Goal: Task Accomplishment & Management: Use online tool/utility

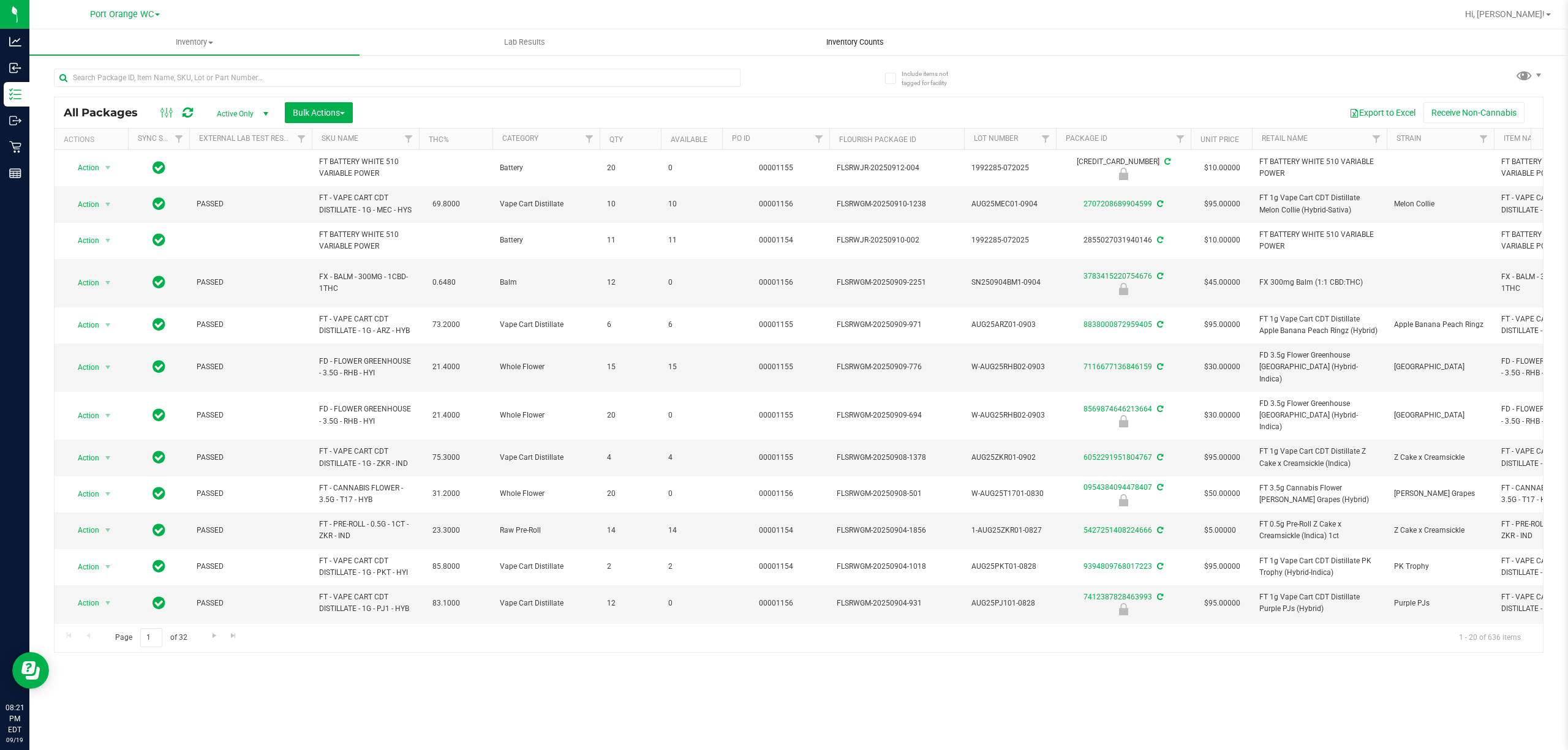
click at [870, 43] on span "Inventory Counts" at bounding box center [855, 42] width 90 height 11
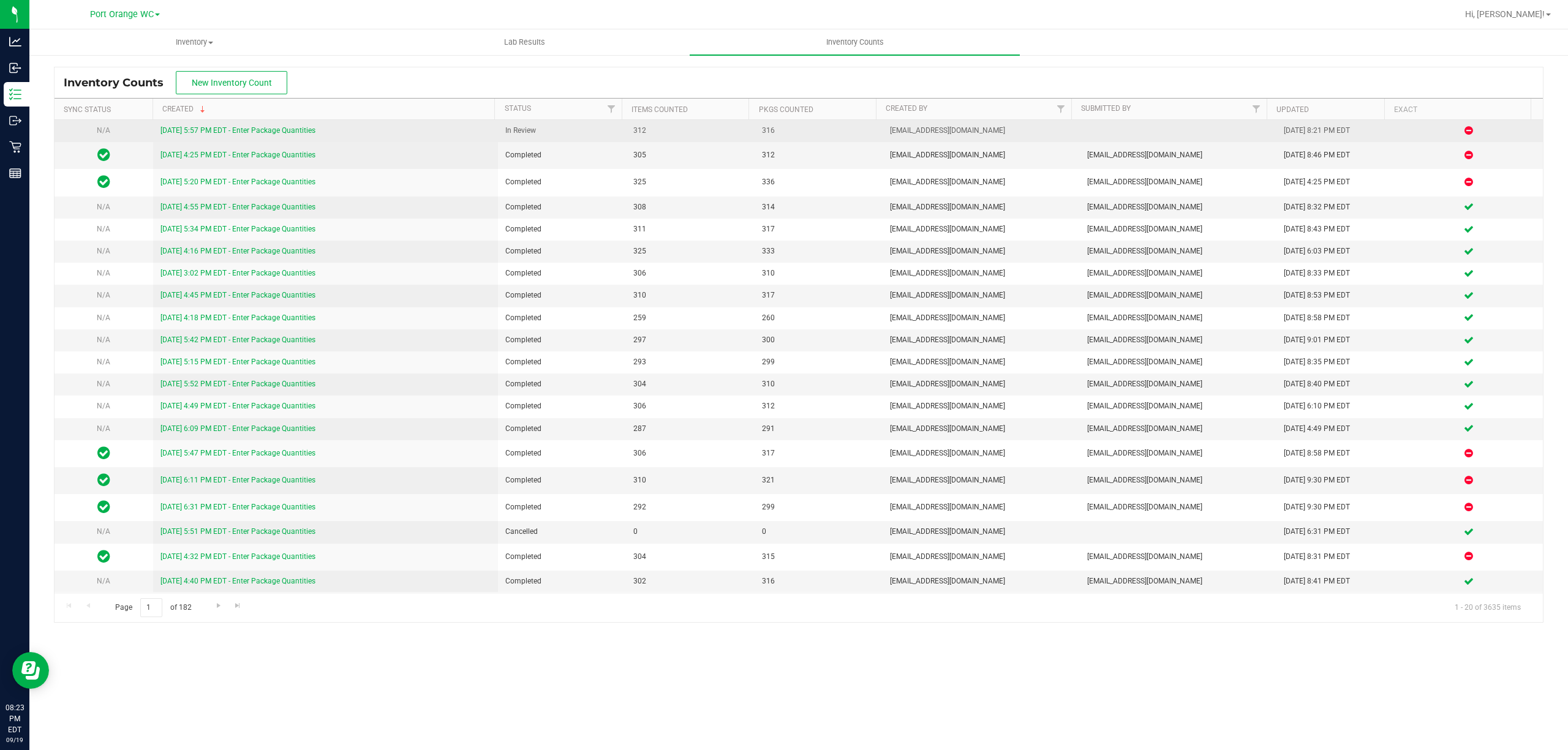
click at [298, 127] on link "[DATE] 5:57 PM EDT - Enter Package Quantities" at bounding box center [238, 130] width 155 height 8
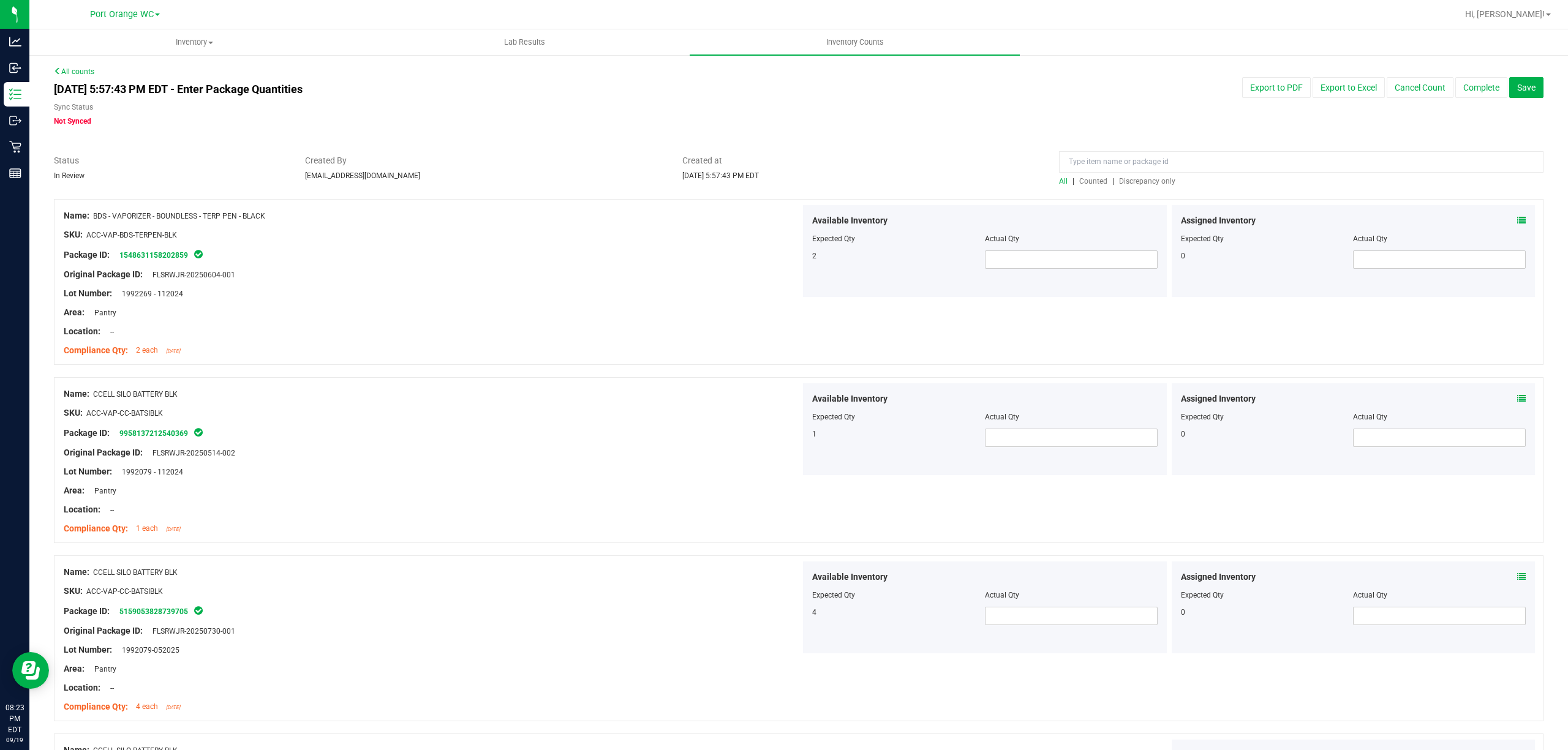
click at [1158, 185] on span "Discrepancy only" at bounding box center [1147, 181] width 57 height 8
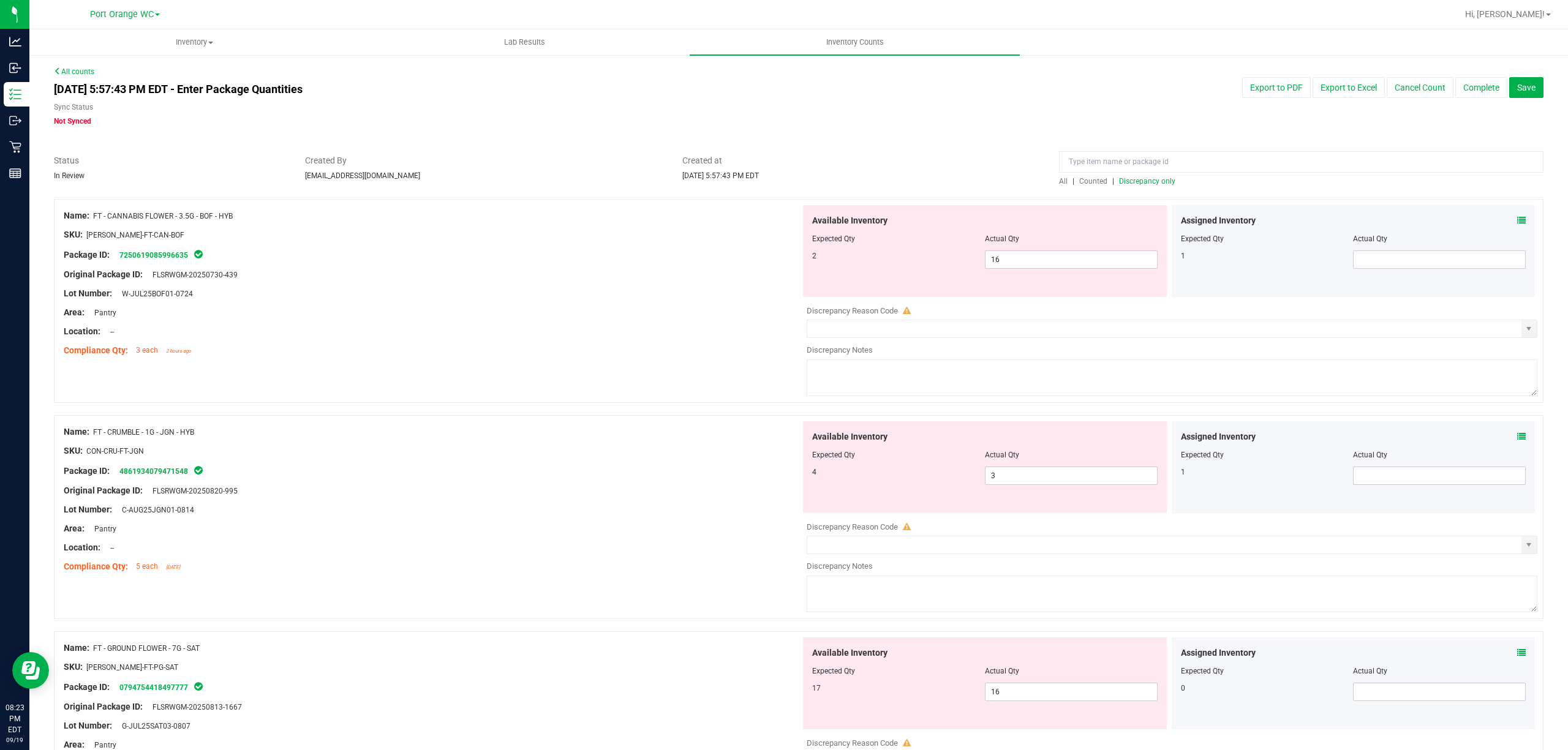
click at [1517, 221] on icon at bounding box center [1521, 220] width 8 height 8
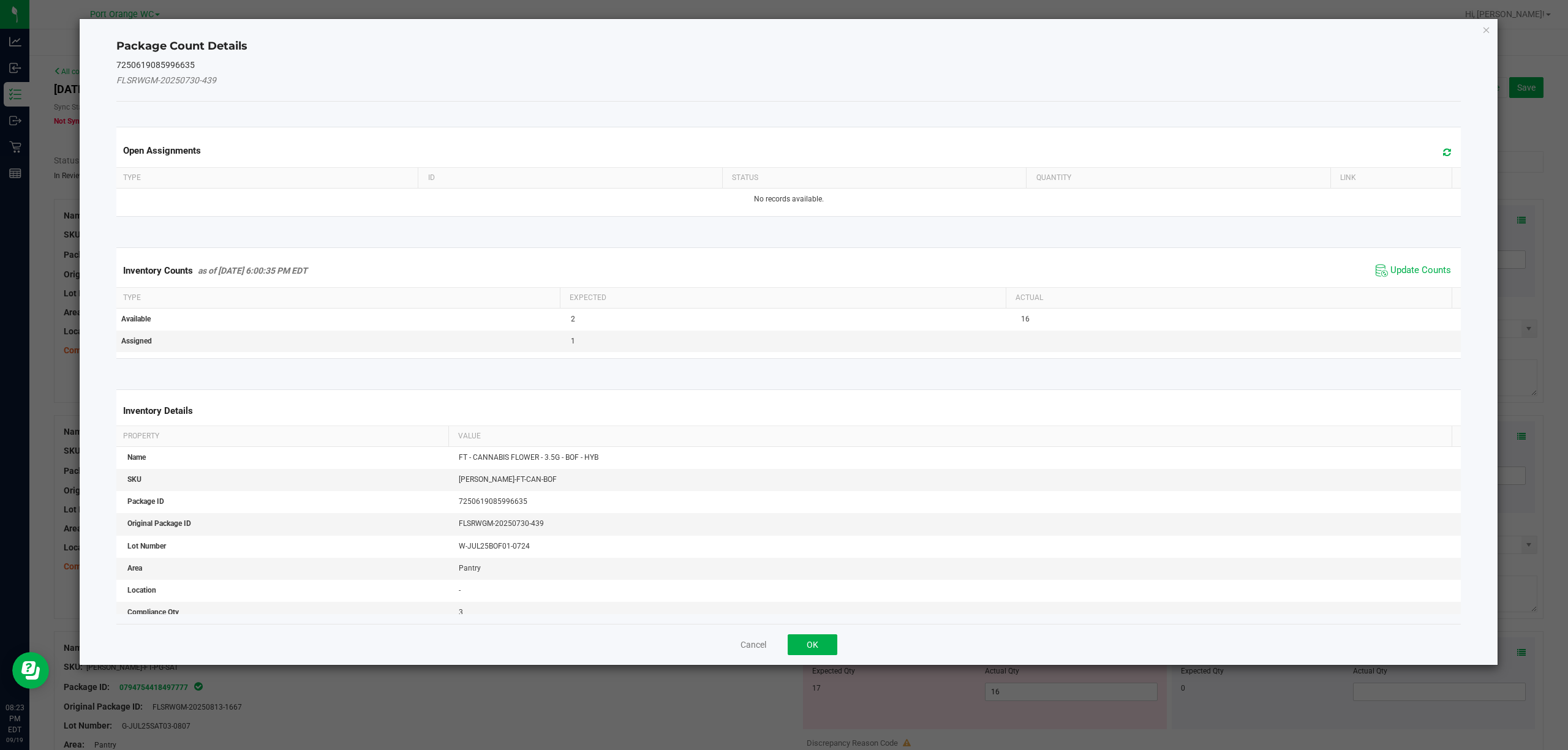
click at [1390, 297] on th "Actual" at bounding box center [1228, 298] width 446 height 21
click at [1408, 270] on span "Update Counts" at bounding box center [1421, 271] width 61 height 12
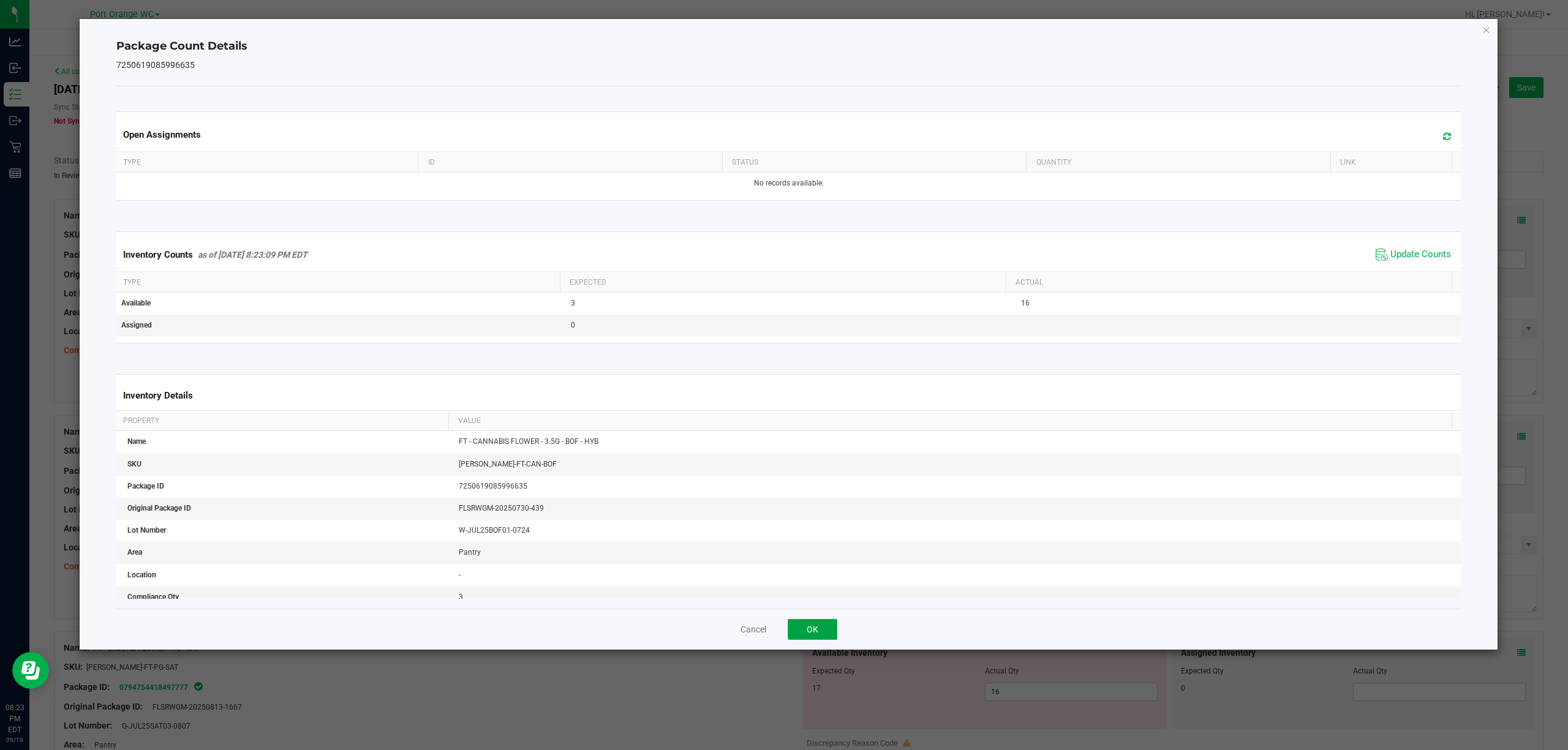
click at [830, 621] on button "OK" at bounding box center [812, 629] width 49 height 21
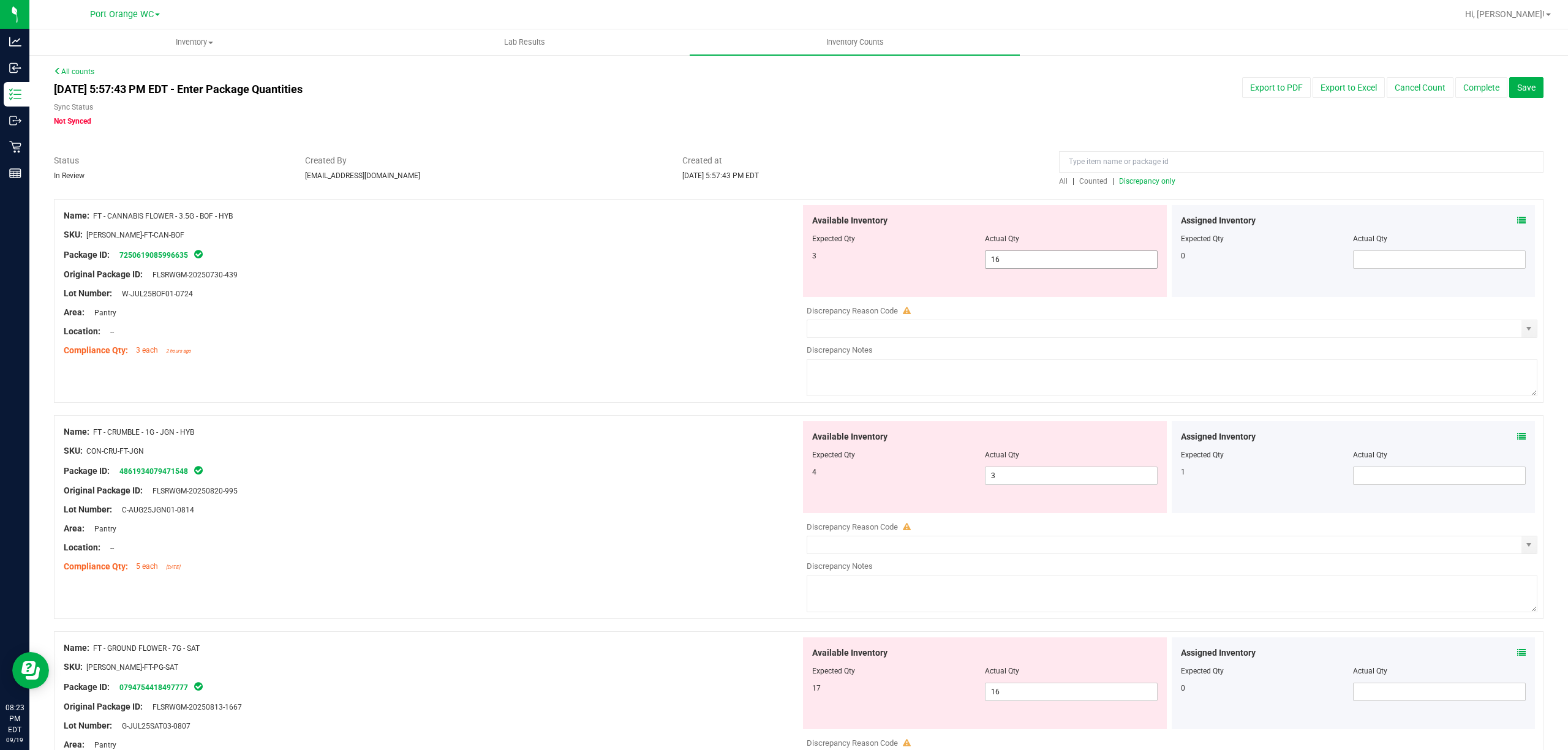
click at [1085, 262] on input "16" at bounding box center [1071, 259] width 172 height 17
type input "1"
type input "3"
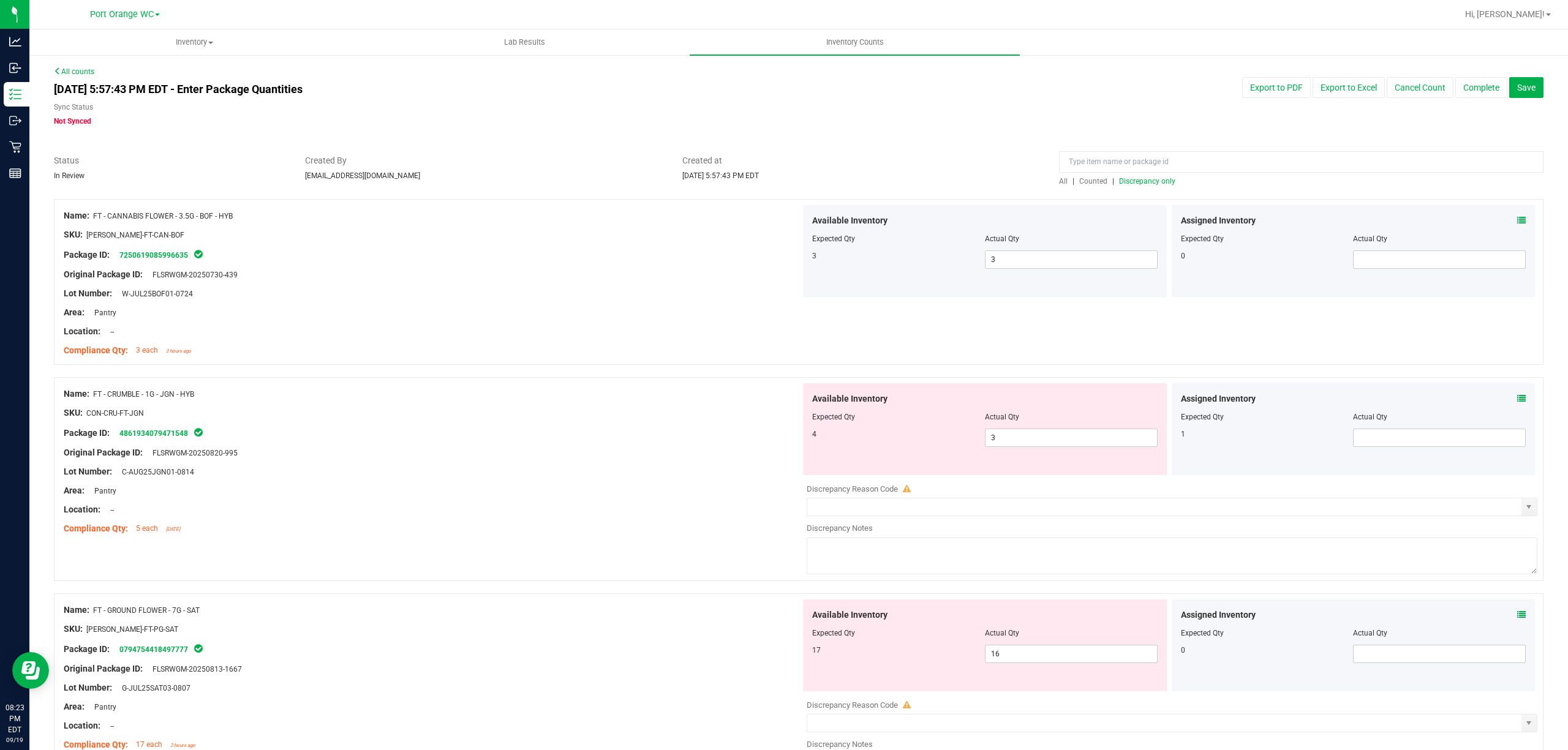
click at [1517, 402] on icon at bounding box center [1521, 399] width 8 height 8
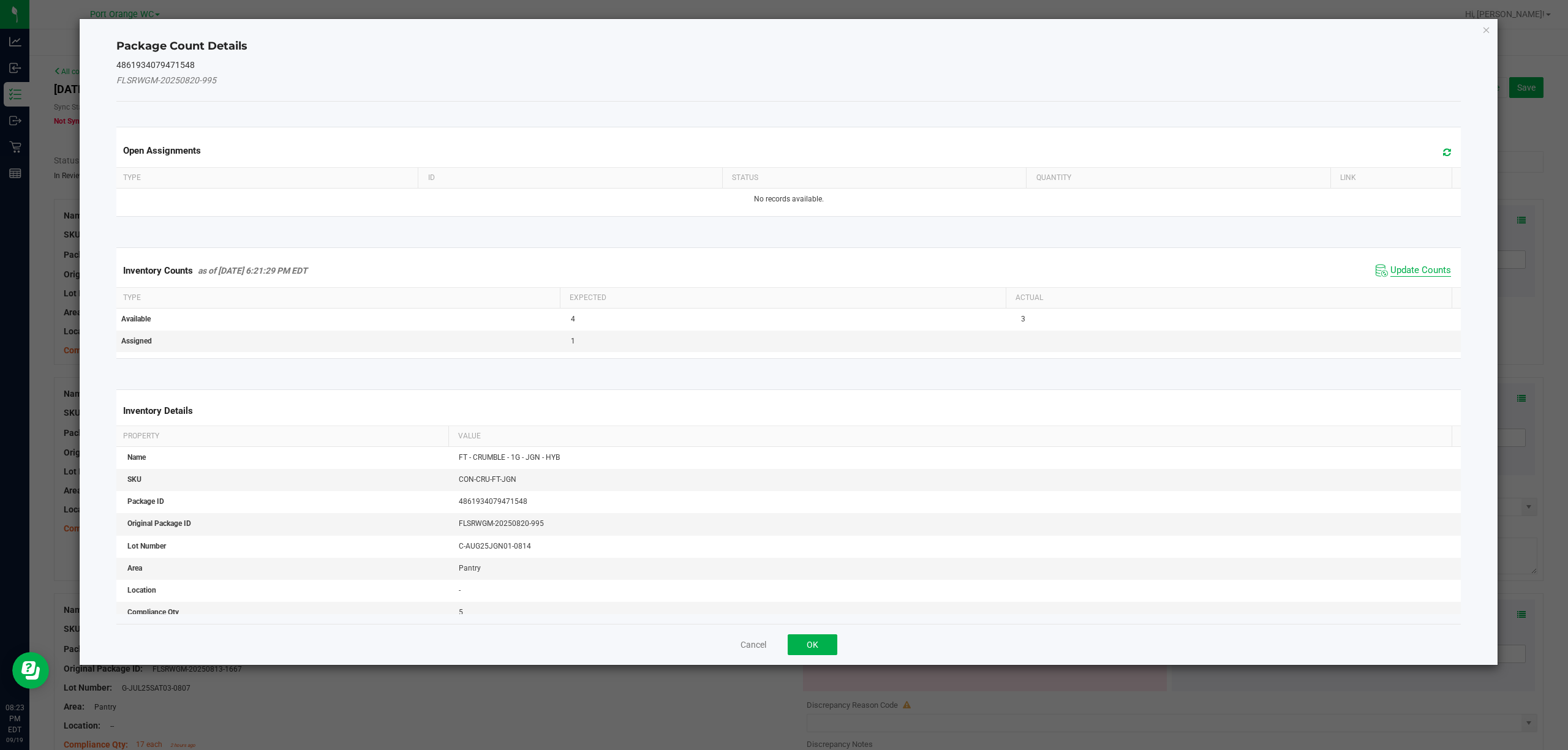
click at [1423, 271] on span "Update Counts" at bounding box center [1421, 271] width 61 height 12
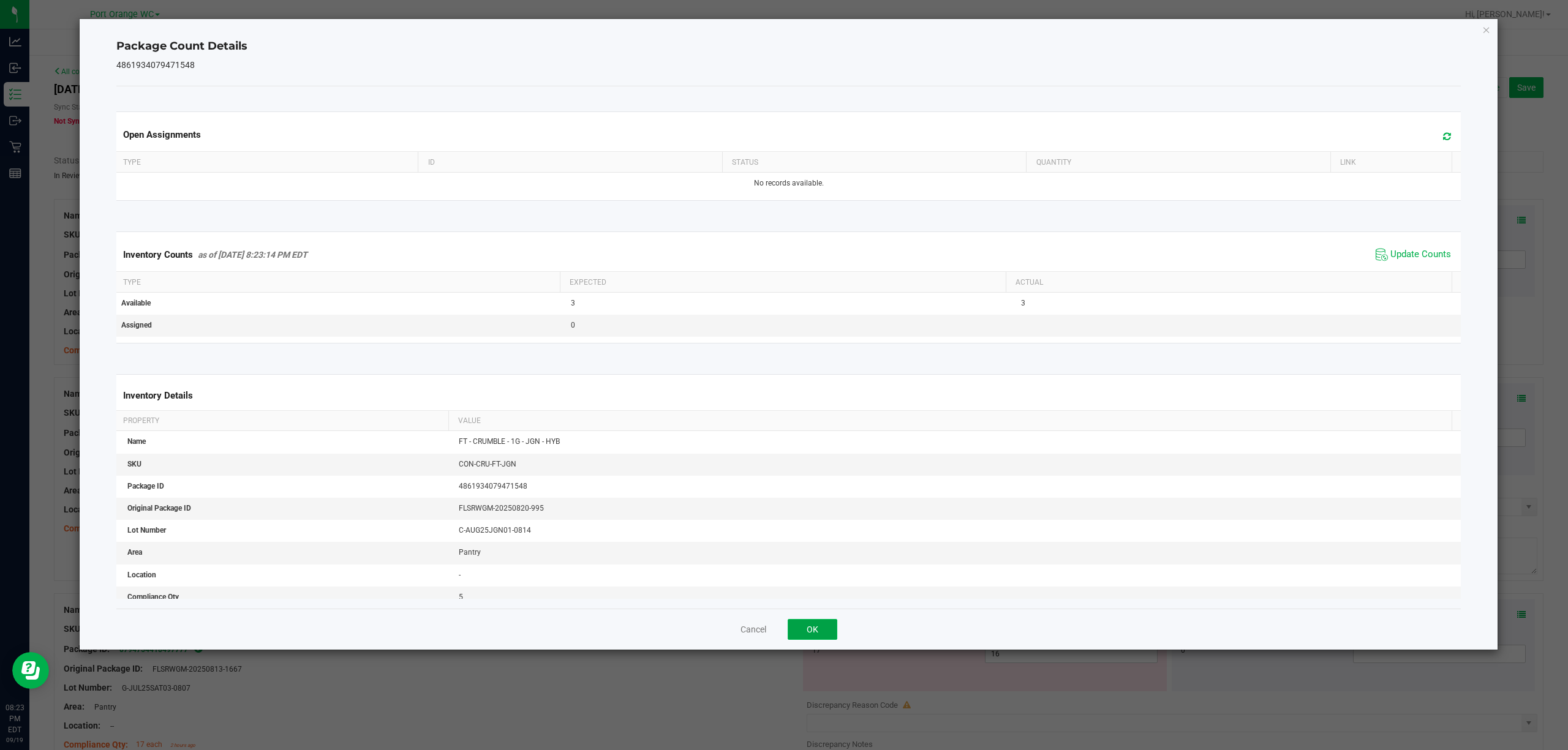
click at [795, 623] on button "OK" at bounding box center [812, 629] width 49 height 21
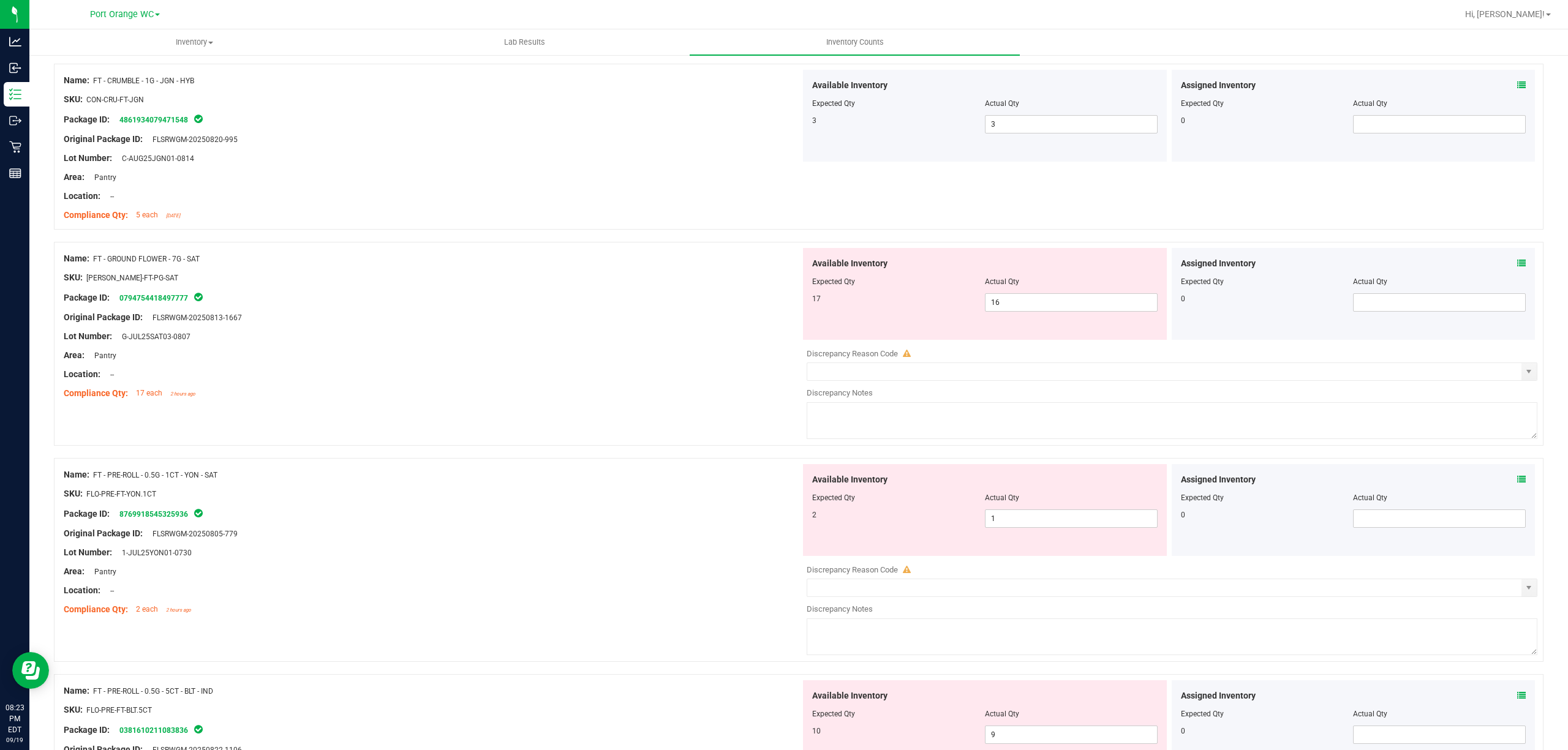
scroll to position [311, 0]
click at [1517, 265] on icon at bounding box center [1521, 266] width 8 height 8
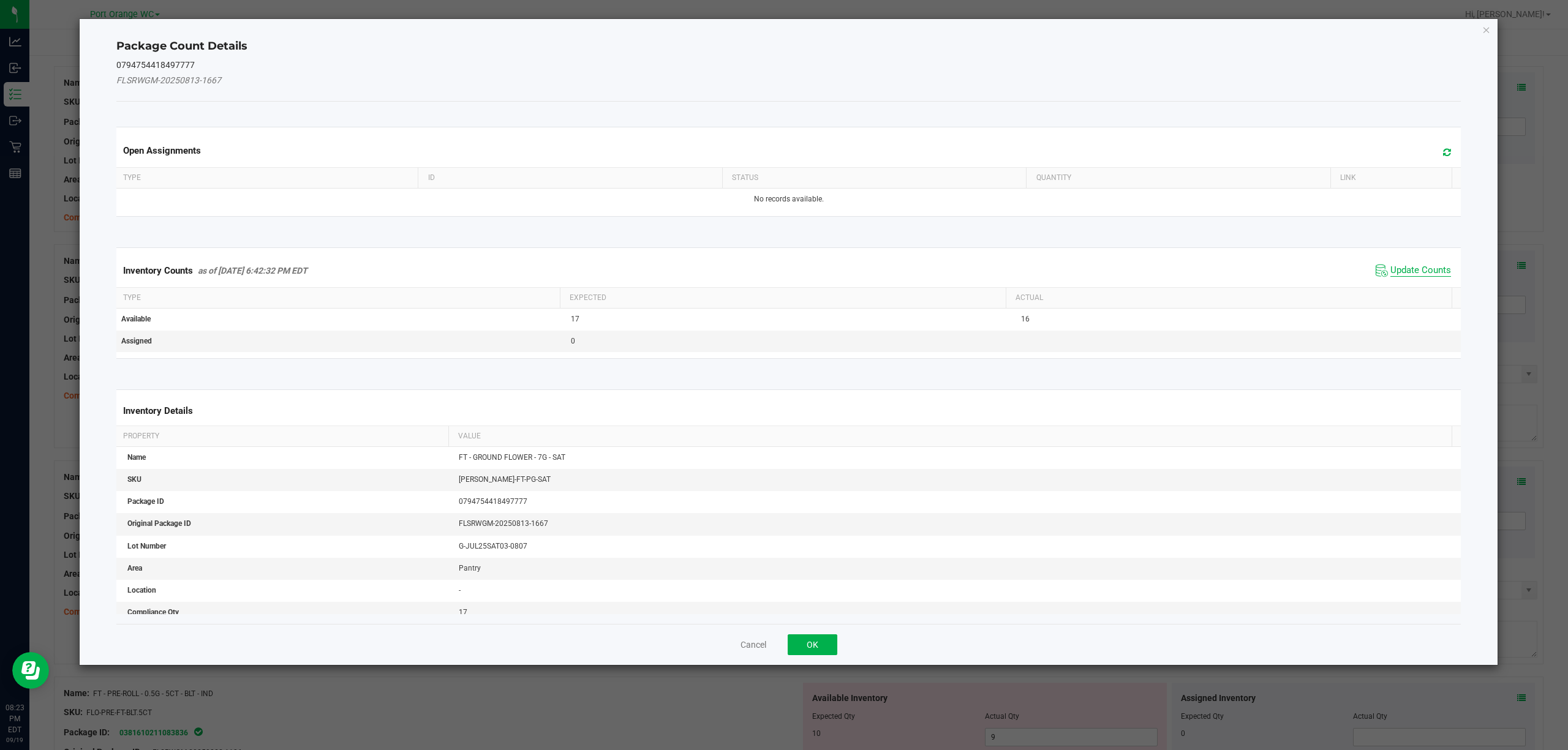
click at [1422, 272] on span "Update Counts" at bounding box center [1421, 271] width 61 height 12
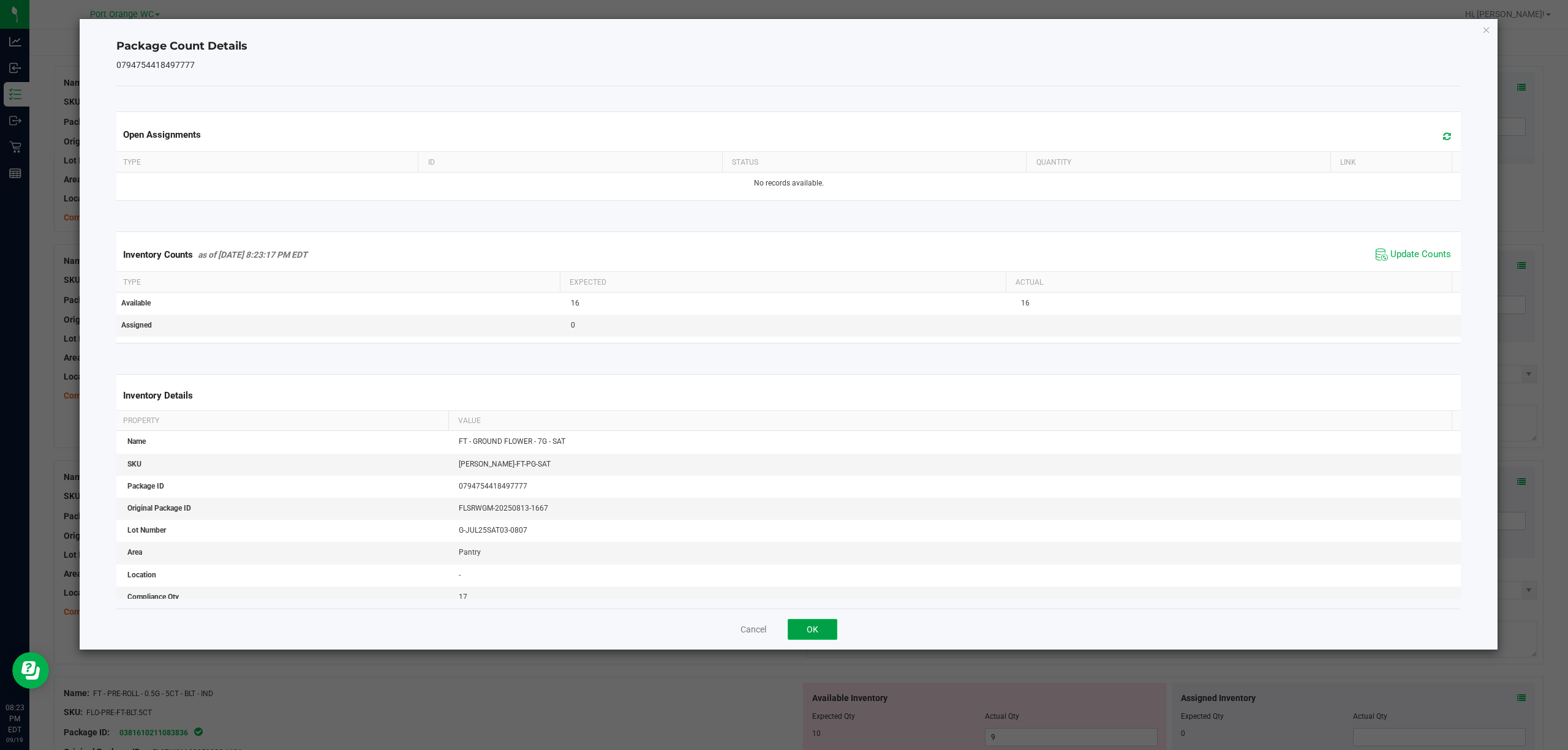
click at [813, 625] on button "OK" at bounding box center [812, 629] width 49 height 21
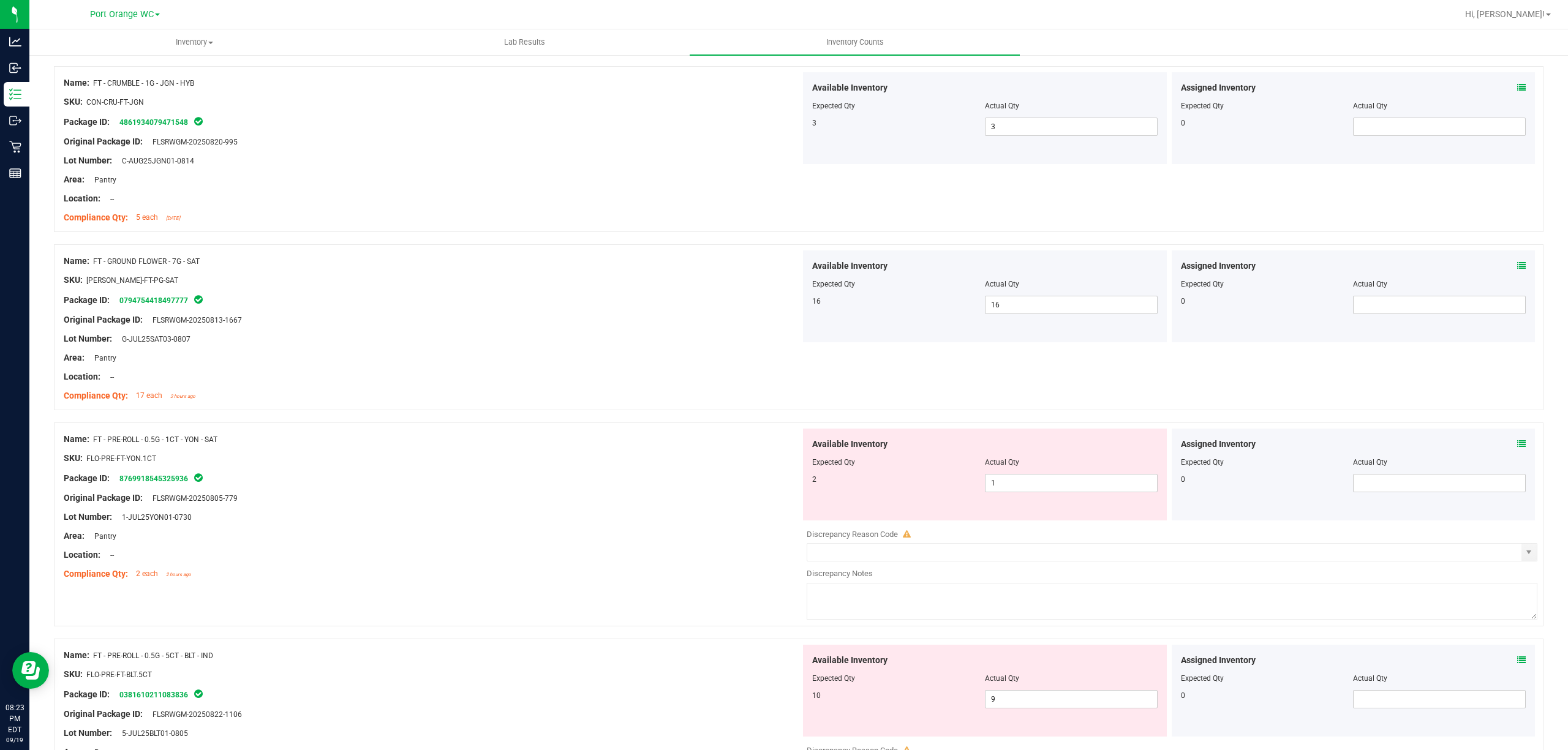
click at [1517, 445] on icon at bounding box center [1521, 444] width 8 height 8
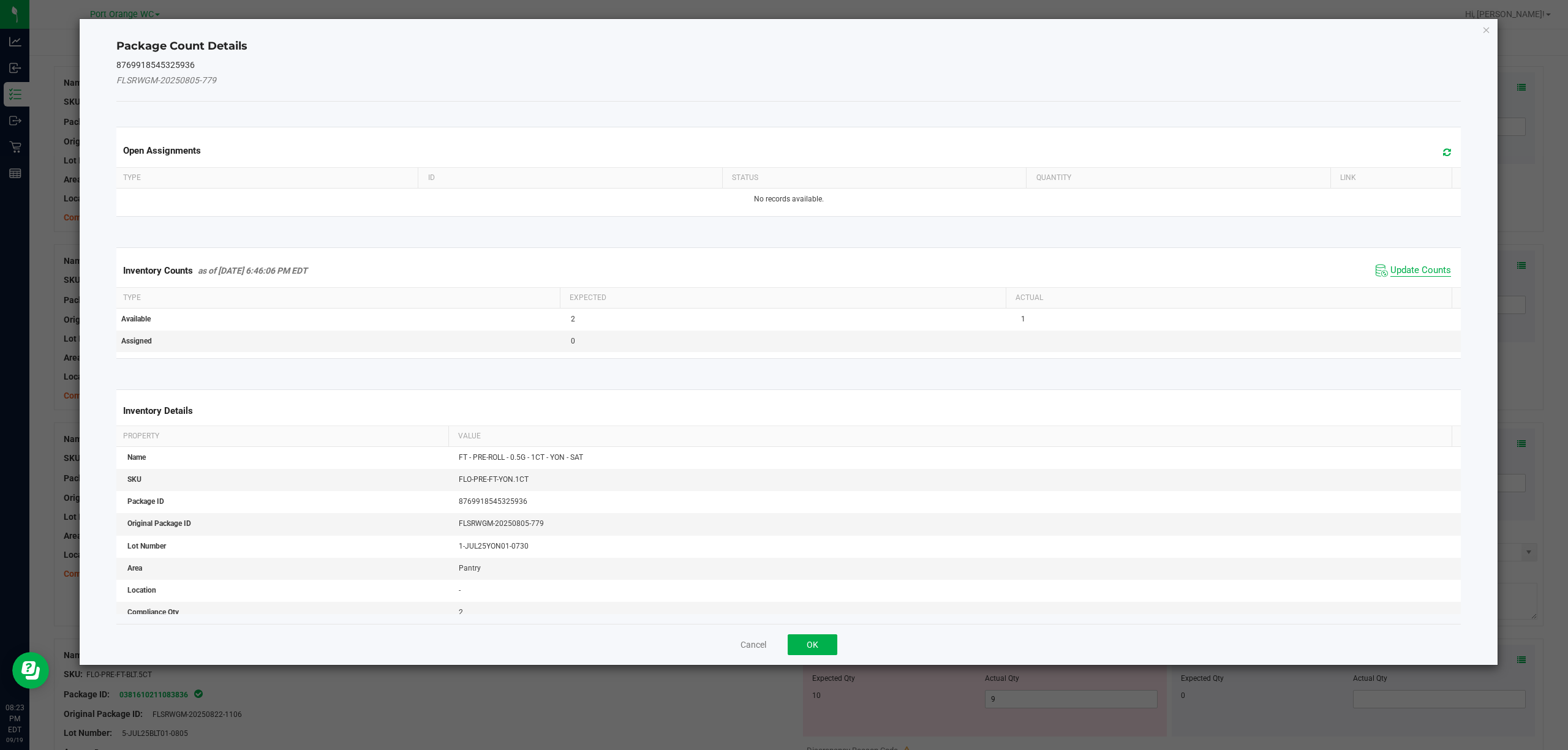
click at [1396, 273] on span "Update Counts" at bounding box center [1421, 271] width 61 height 12
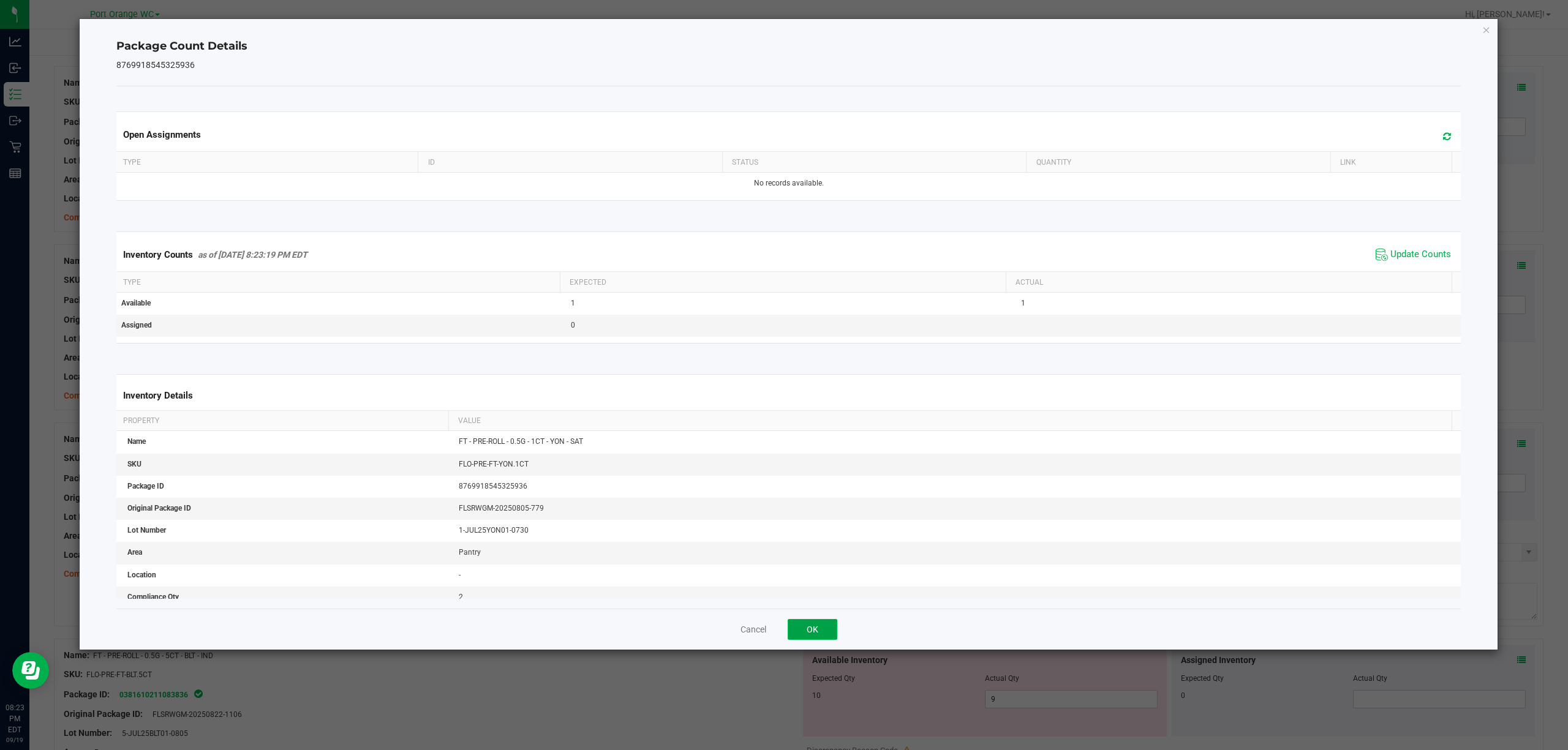
click at [812, 630] on button "OK" at bounding box center [812, 629] width 49 height 21
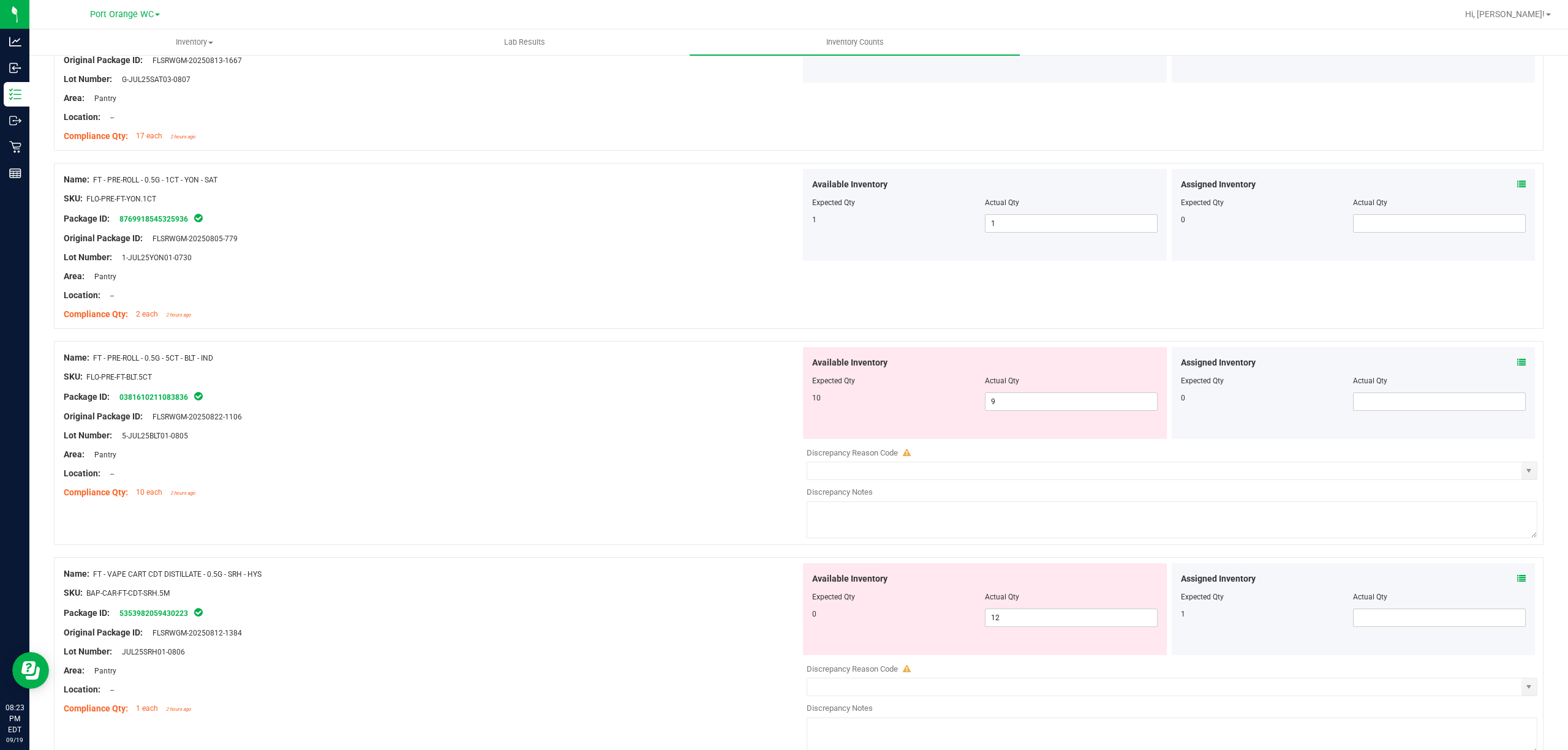
scroll to position [572, 0]
click at [1517, 363] on icon at bounding box center [1521, 362] width 8 height 8
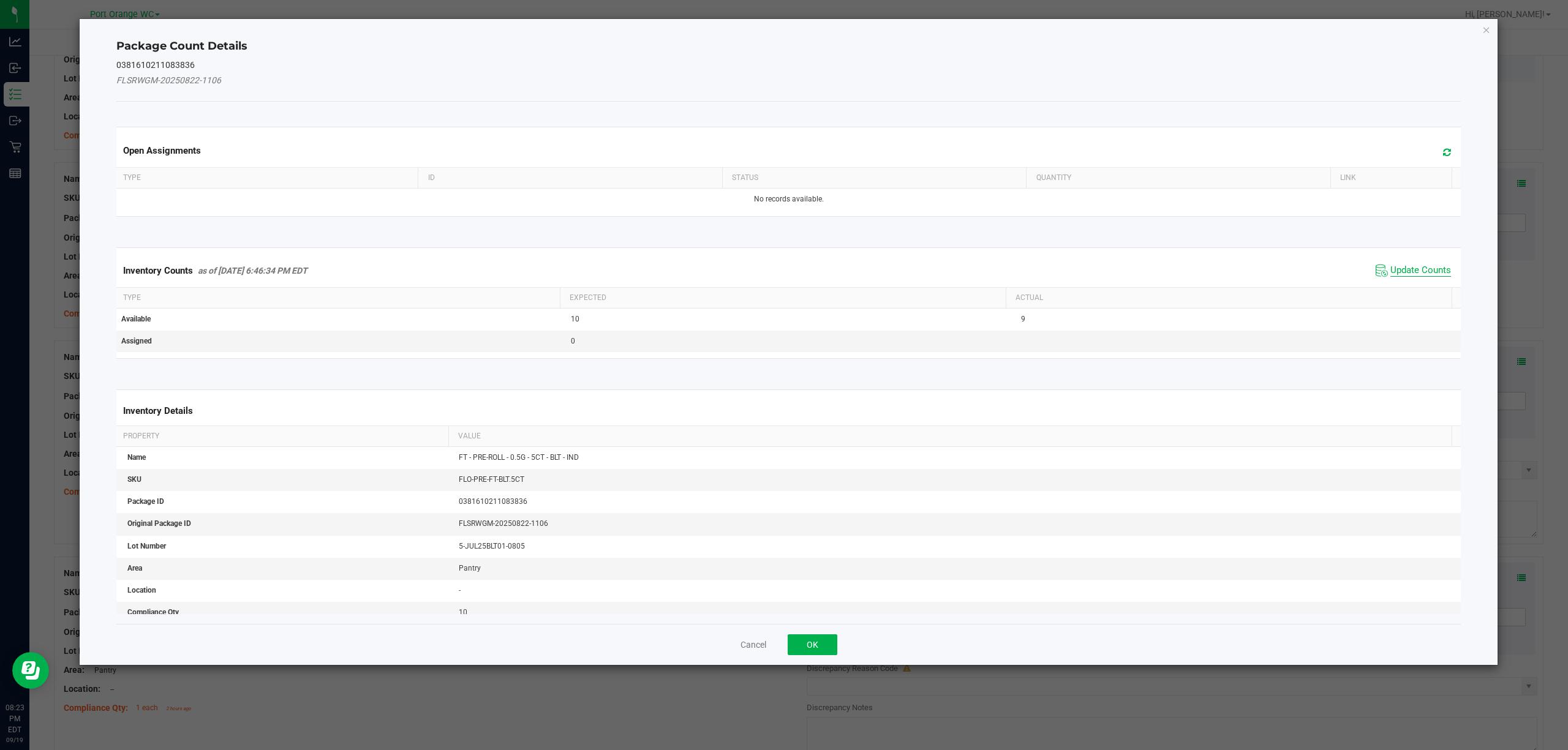
click at [1412, 275] on span "Update Counts" at bounding box center [1421, 271] width 61 height 12
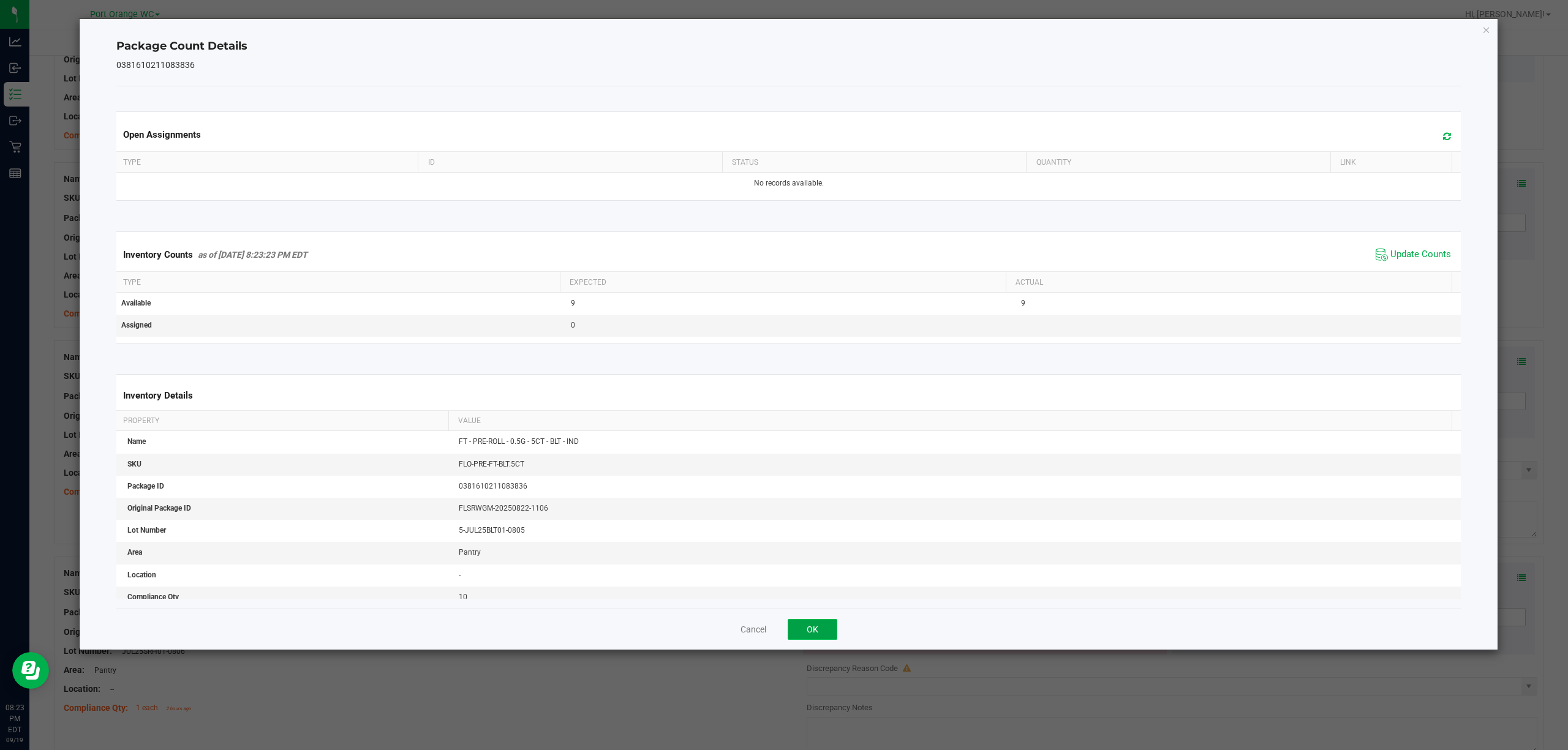
click at [802, 623] on button "OK" at bounding box center [812, 629] width 49 height 21
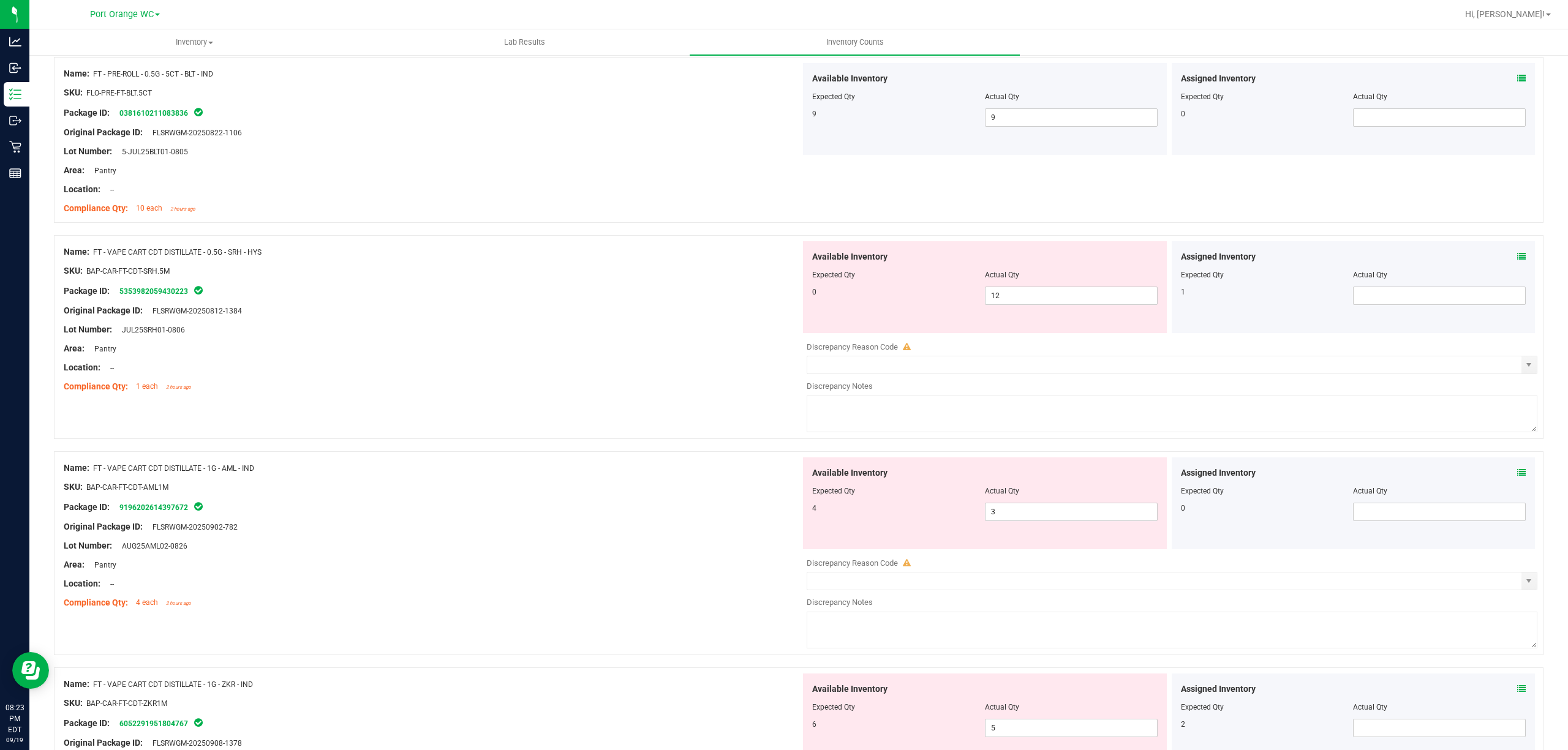
scroll to position [849, 0]
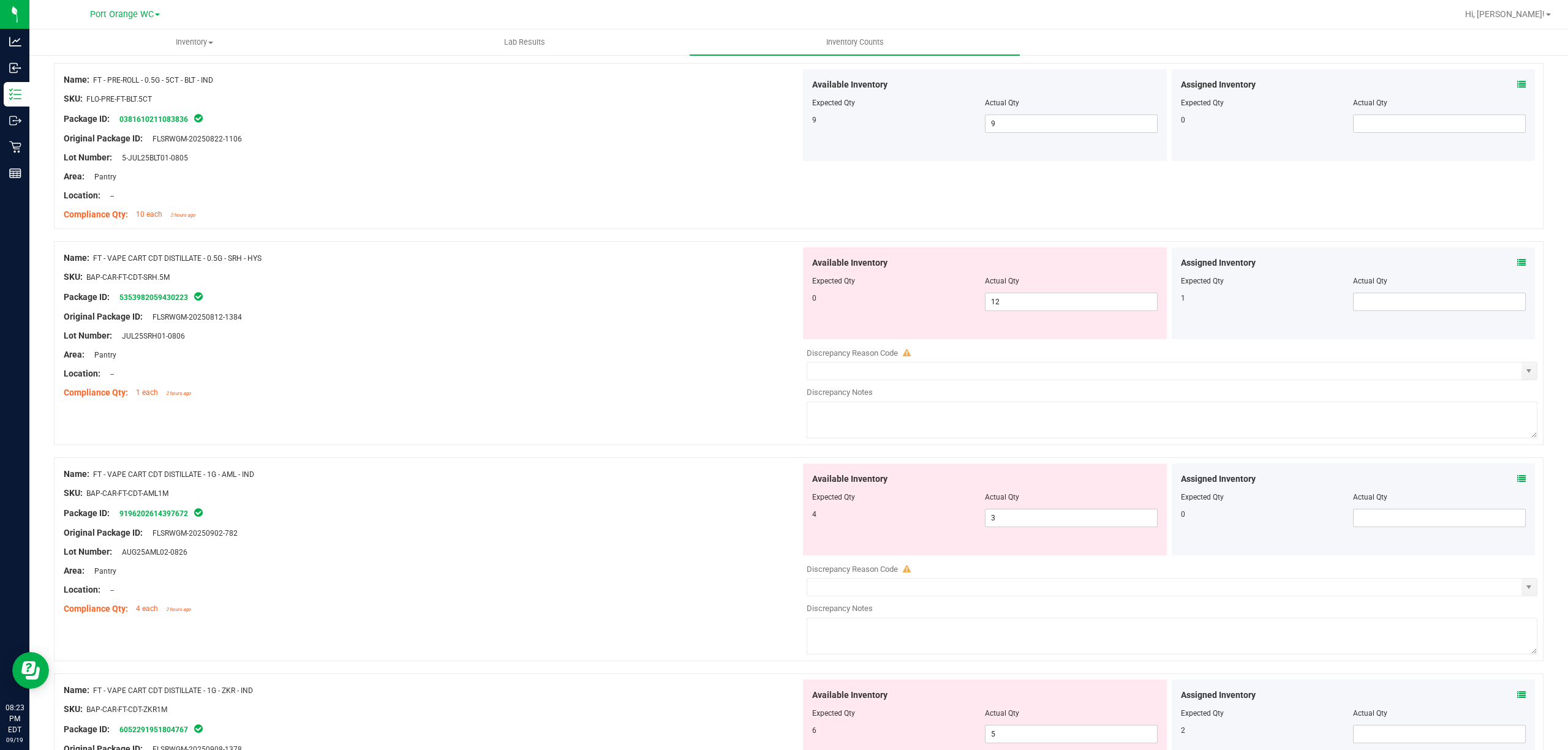
click at [1517, 265] on icon at bounding box center [1521, 262] width 8 height 8
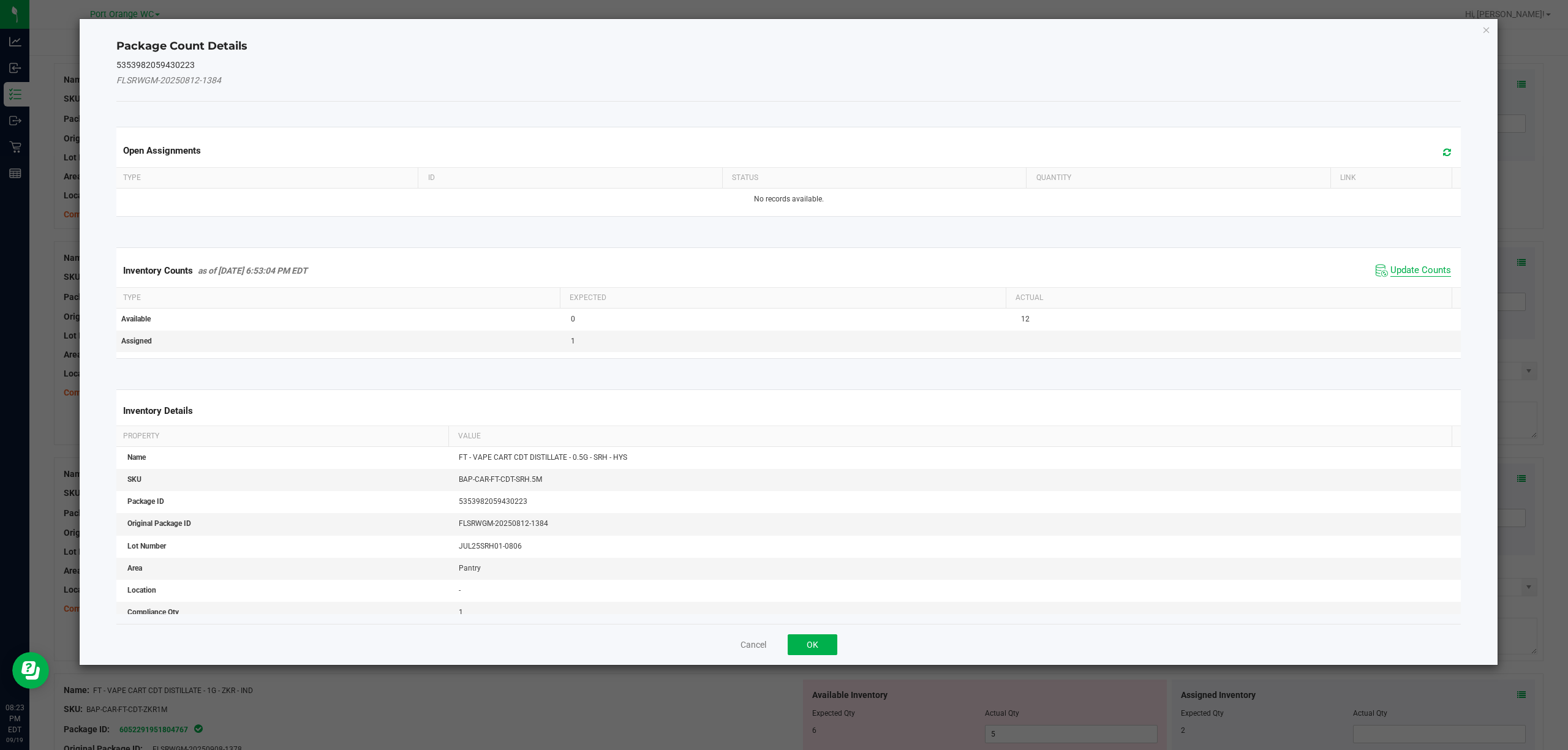
click at [1409, 275] on span "Update Counts" at bounding box center [1421, 271] width 61 height 12
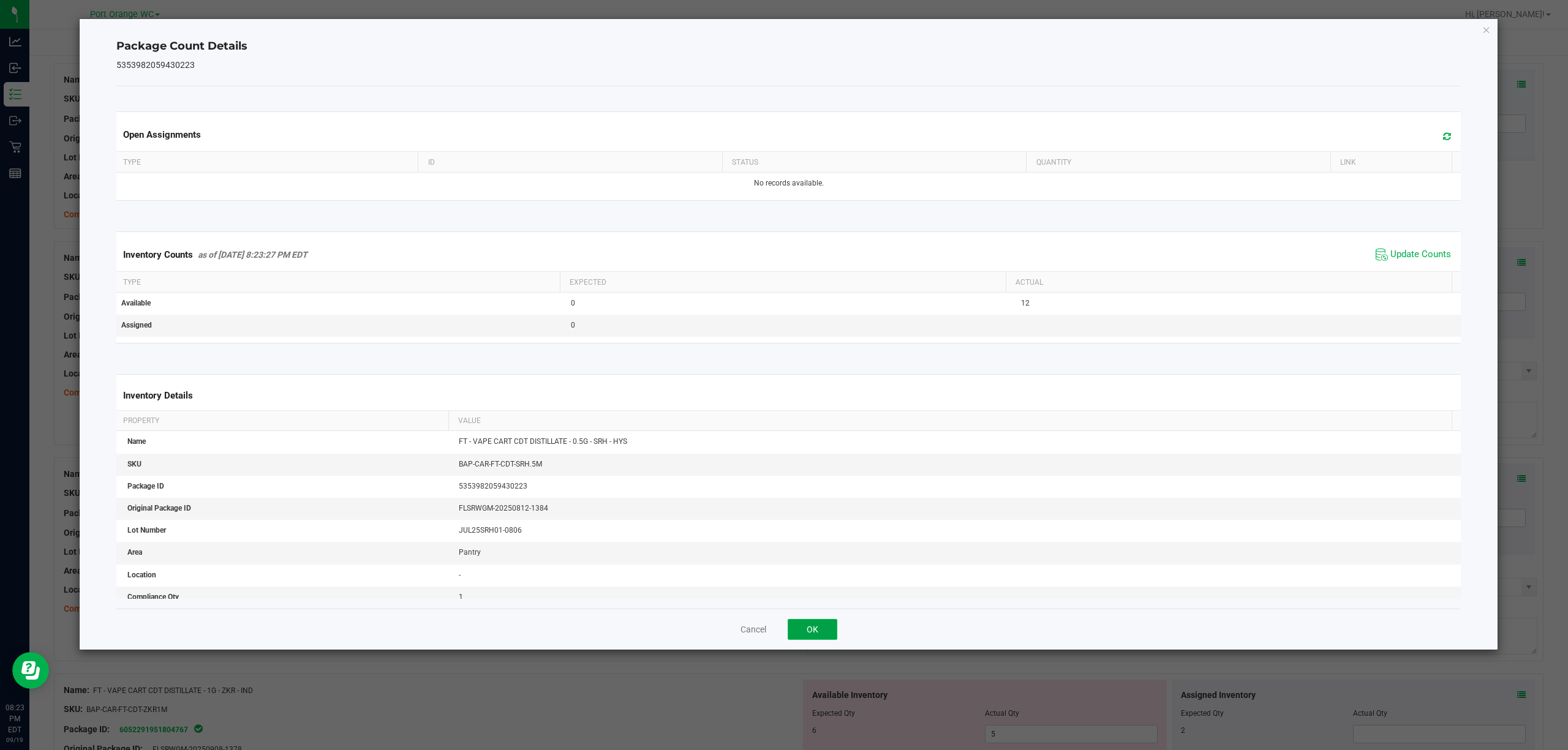
click at [816, 623] on button "OK" at bounding box center [812, 629] width 49 height 21
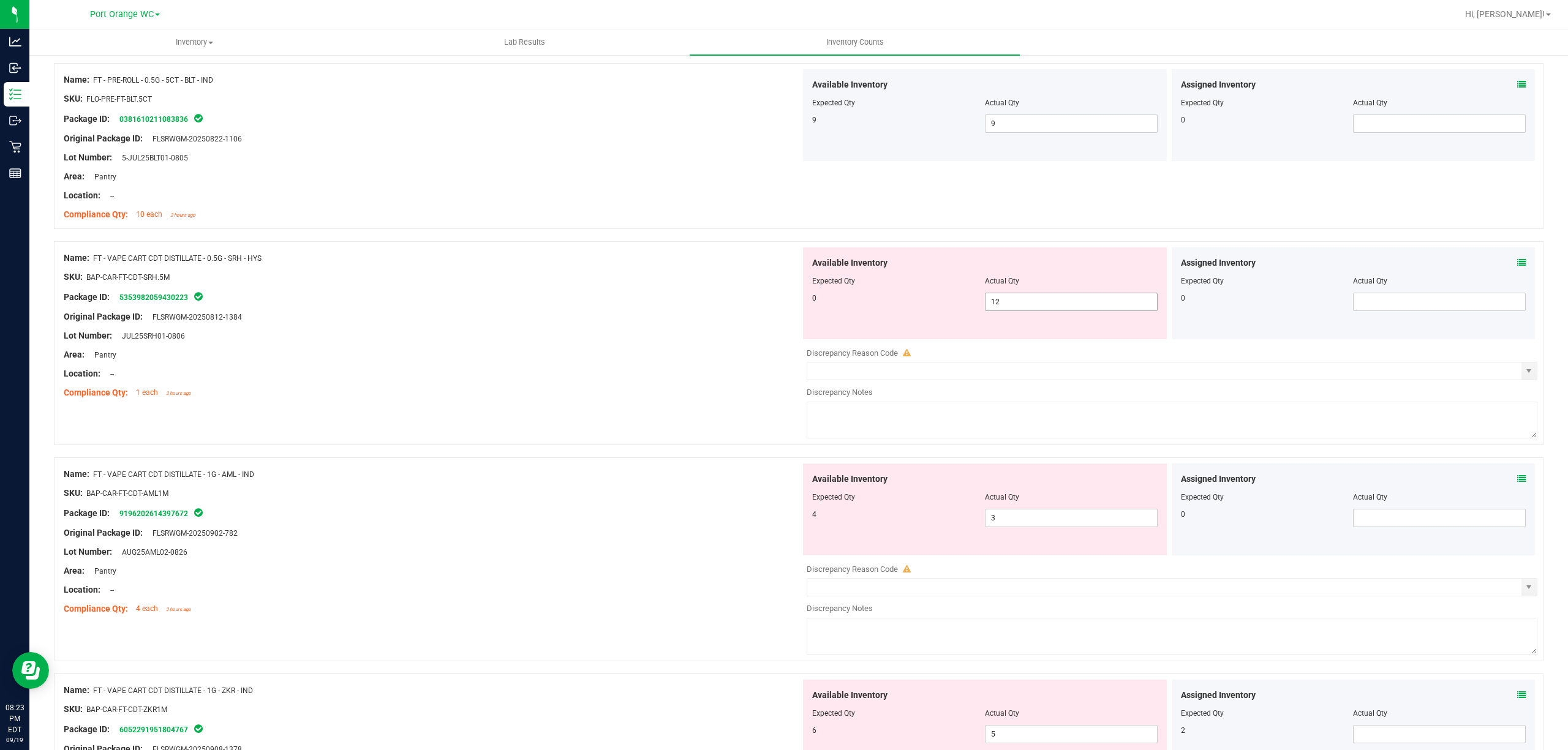
click at [1059, 303] on input "12" at bounding box center [1071, 302] width 172 height 17
type input "1"
type input "0"
click at [693, 358] on div "Area: Pantry" at bounding box center [432, 355] width 737 height 13
type input "0"
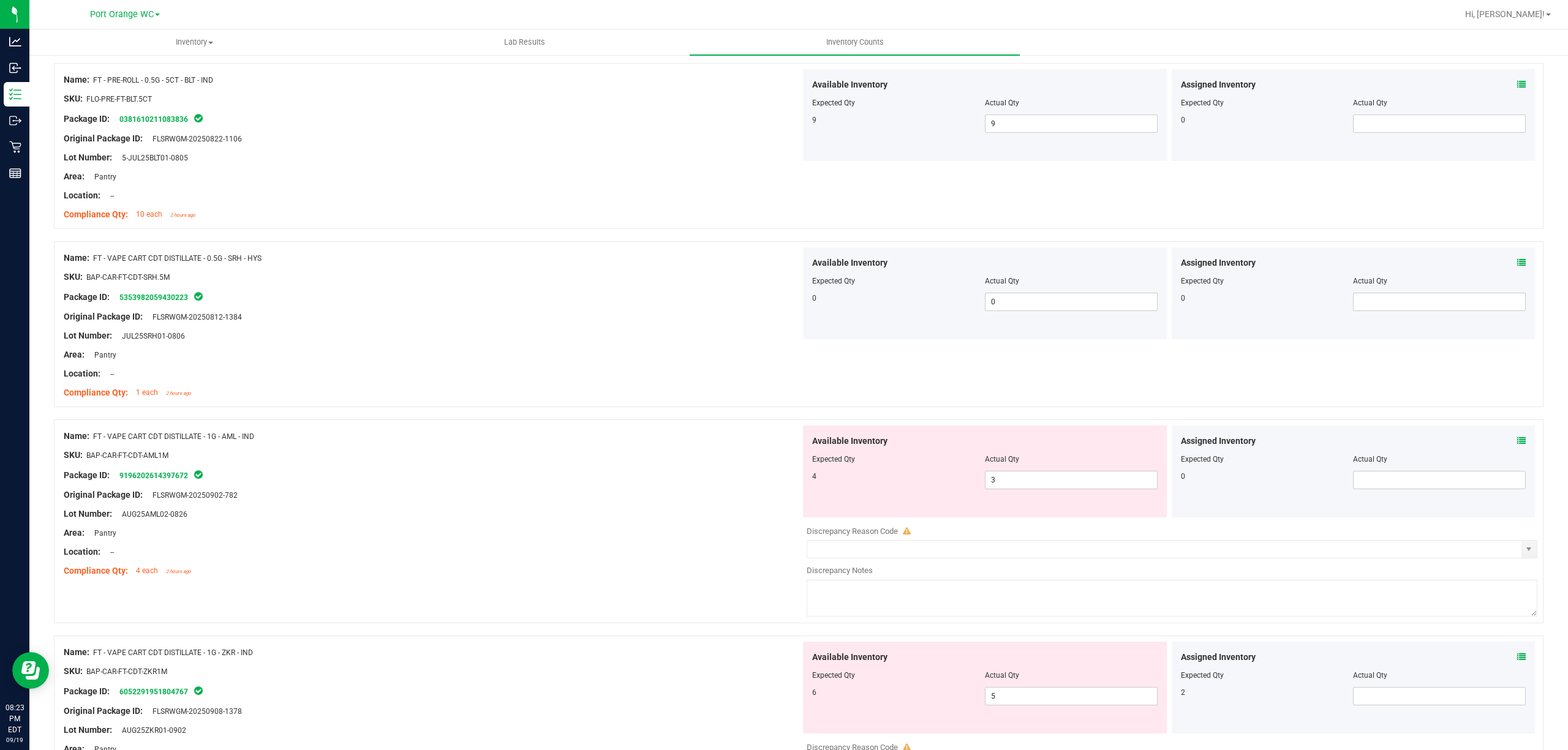
click at [1517, 443] on icon at bounding box center [1521, 441] width 8 height 8
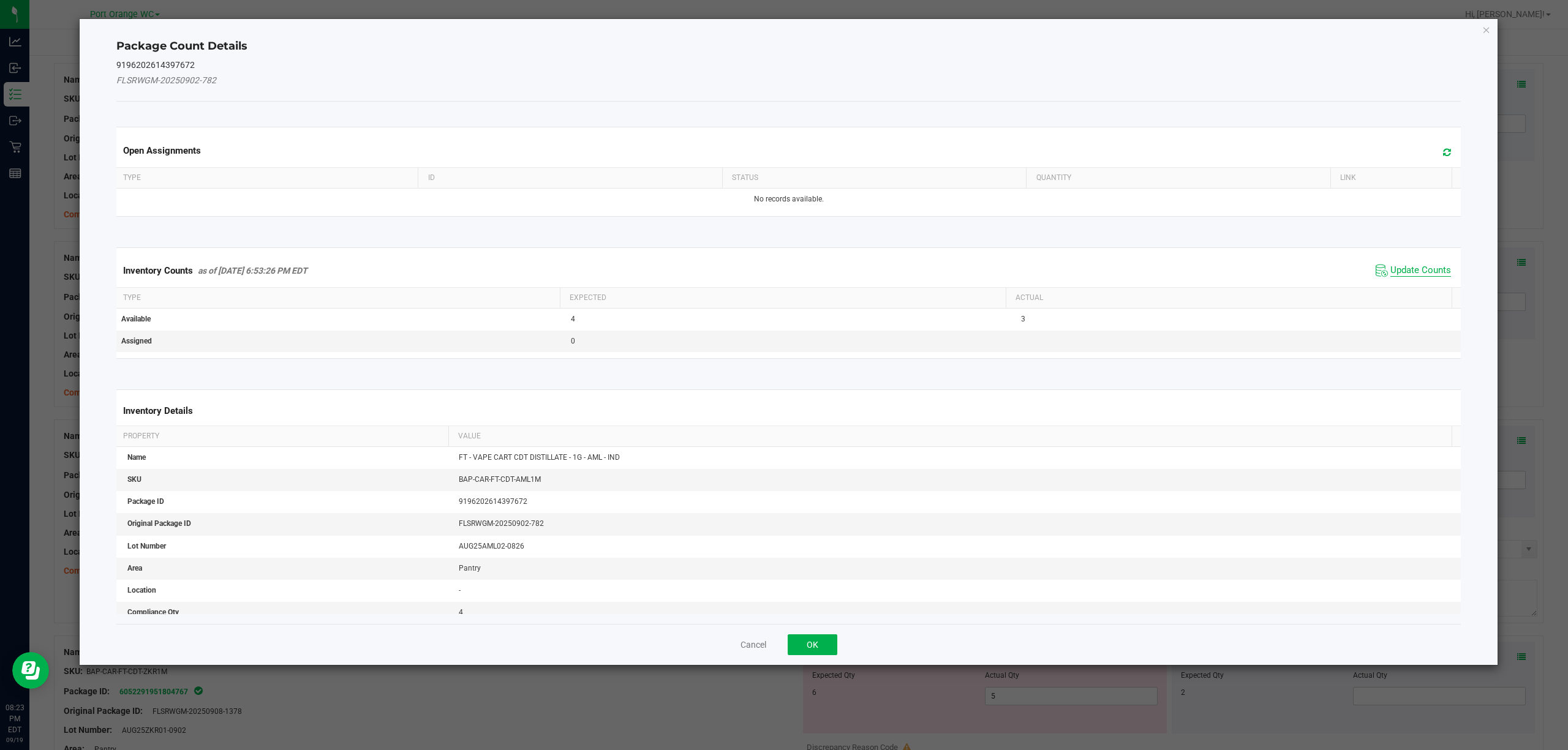
click at [1404, 271] on span "Update Counts" at bounding box center [1421, 271] width 61 height 12
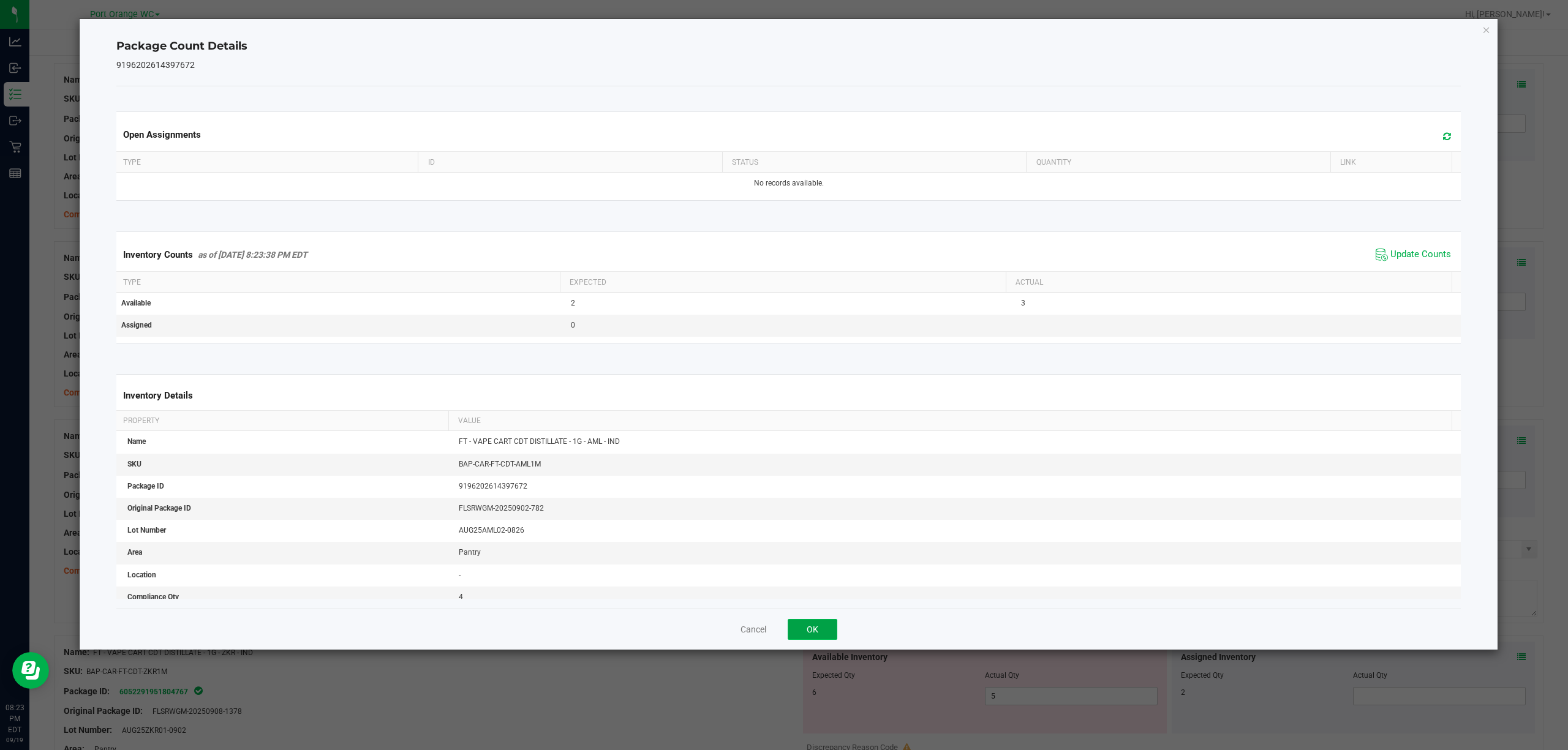
click at [799, 627] on button "OK" at bounding box center [812, 629] width 49 height 21
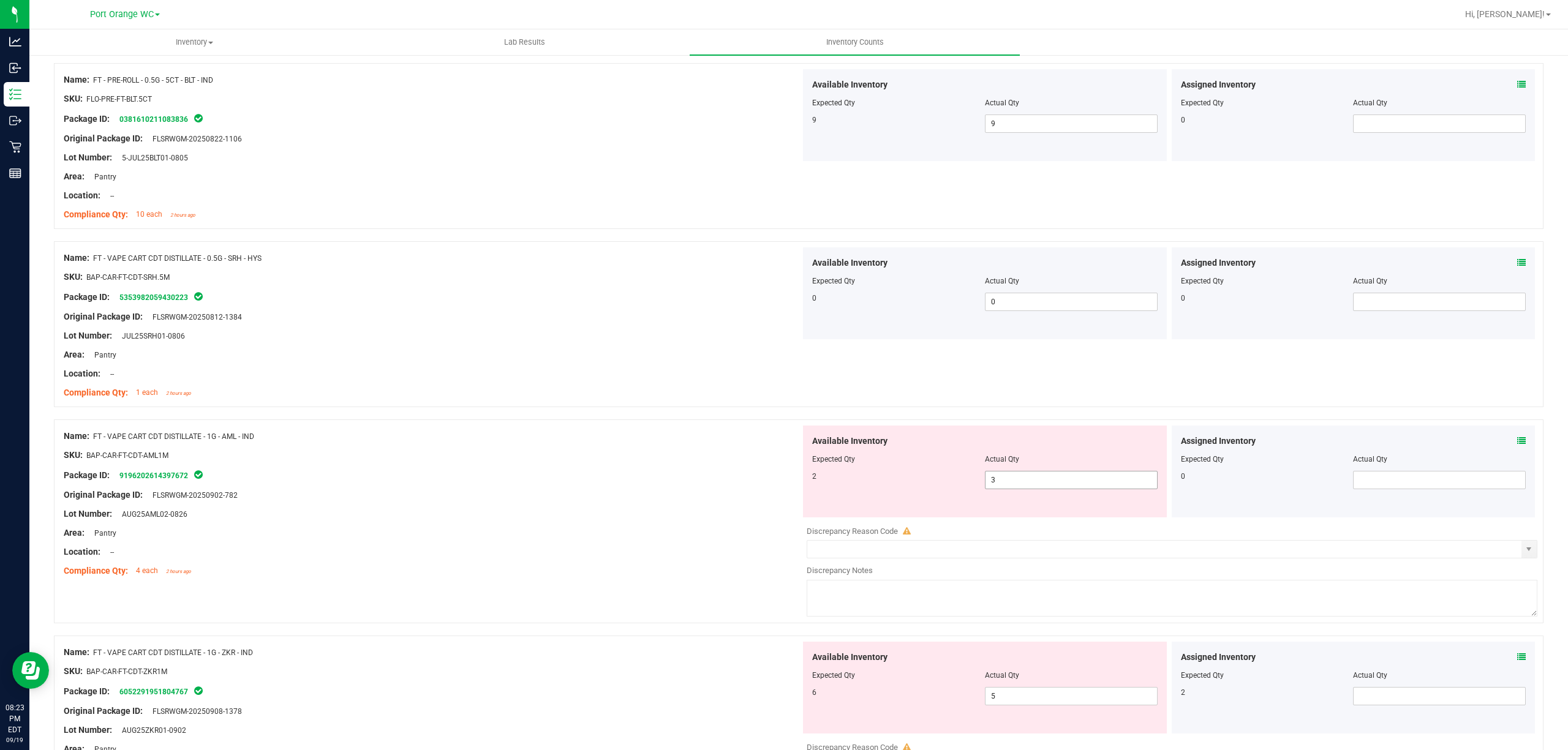
click at [1066, 480] on input "3" at bounding box center [1071, 480] width 172 height 17
type input "2"
click at [760, 552] on div "Location: --" at bounding box center [432, 553] width 737 height 13
type input "2"
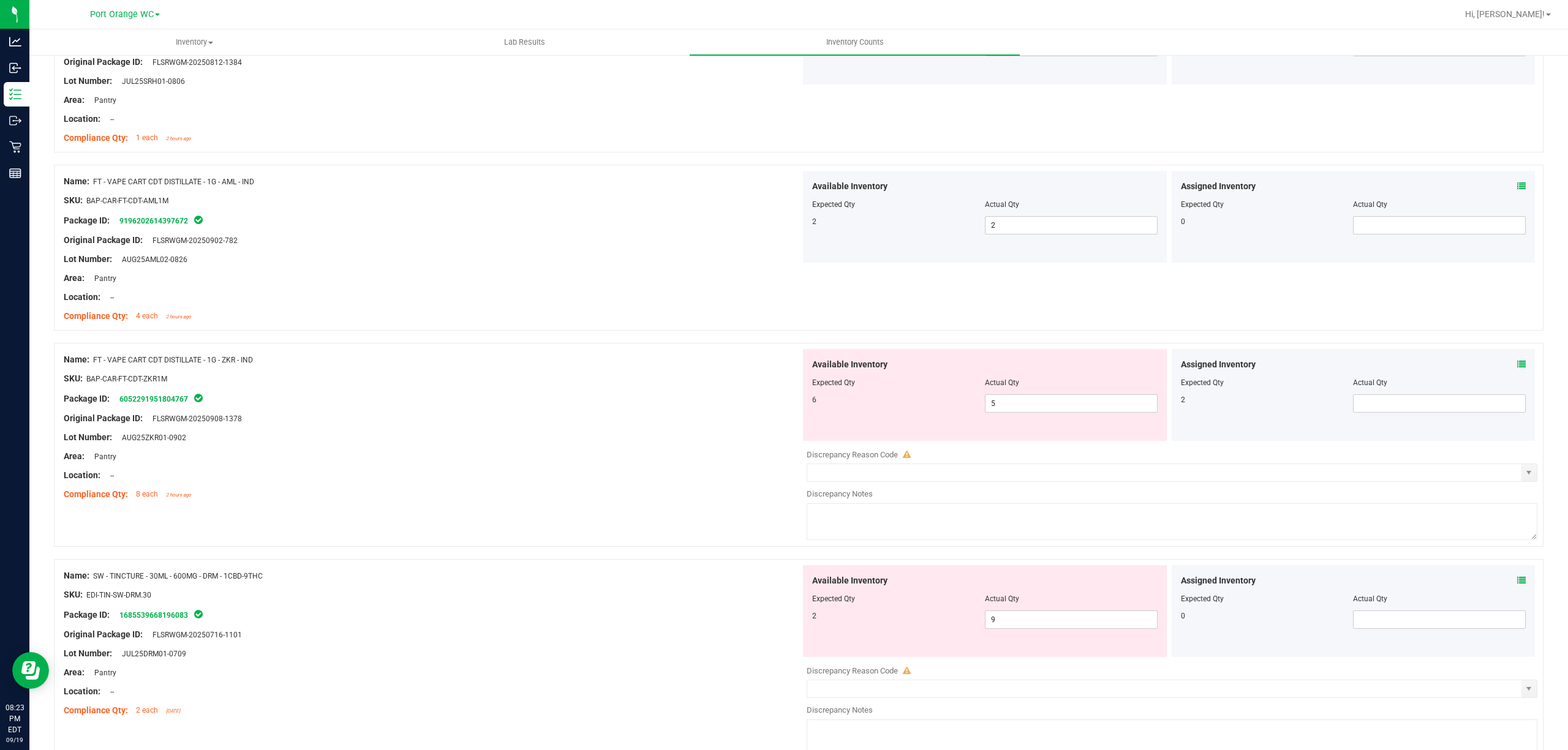
scroll to position [1121, 0]
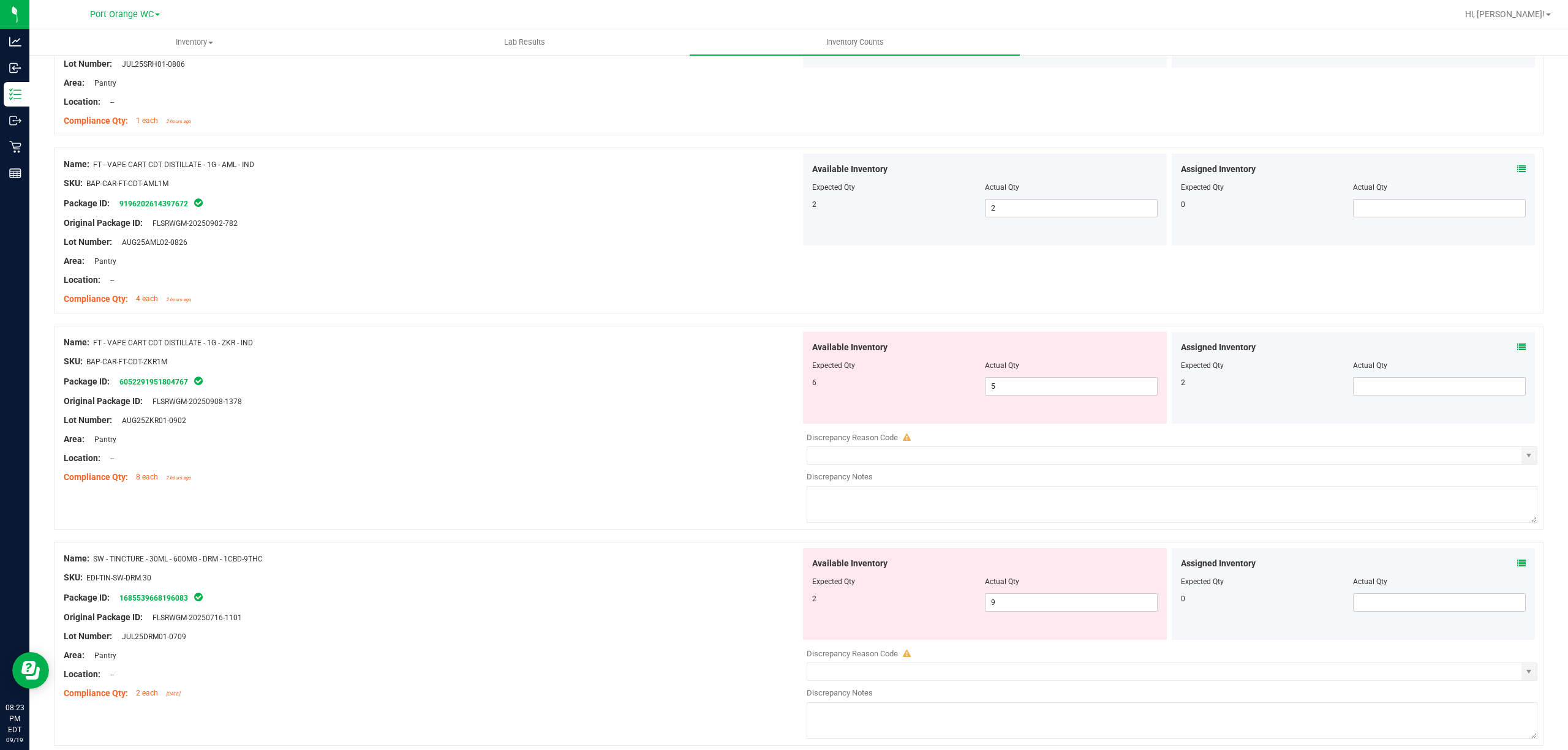
click at [1524, 346] on div "Assigned Inventory Expected Qty Actual Qty 2" at bounding box center [1353, 378] width 368 height 92
click at [1517, 350] on icon at bounding box center [1521, 347] width 8 height 8
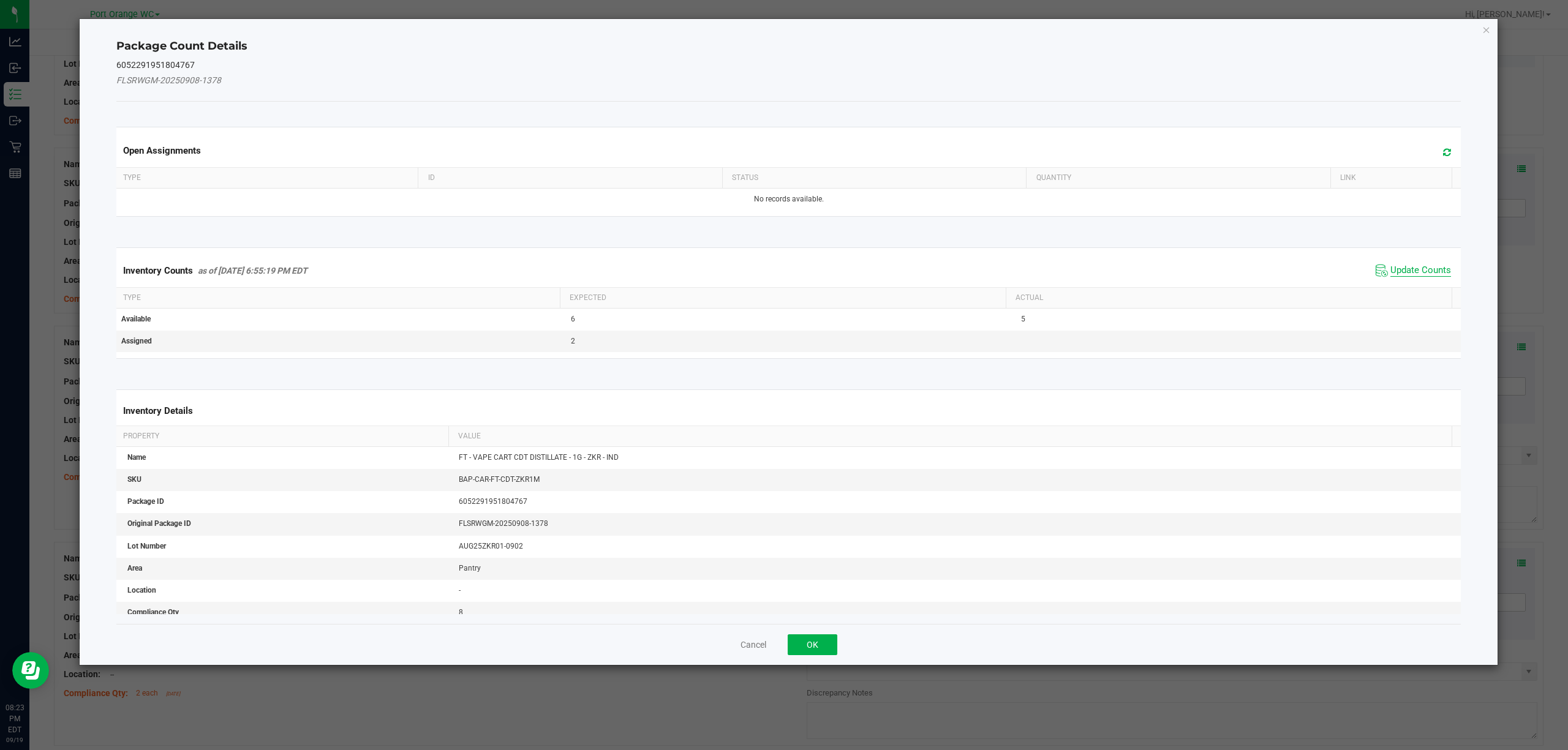
click at [1408, 272] on span "Update Counts" at bounding box center [1421, 271] width 61 height 12
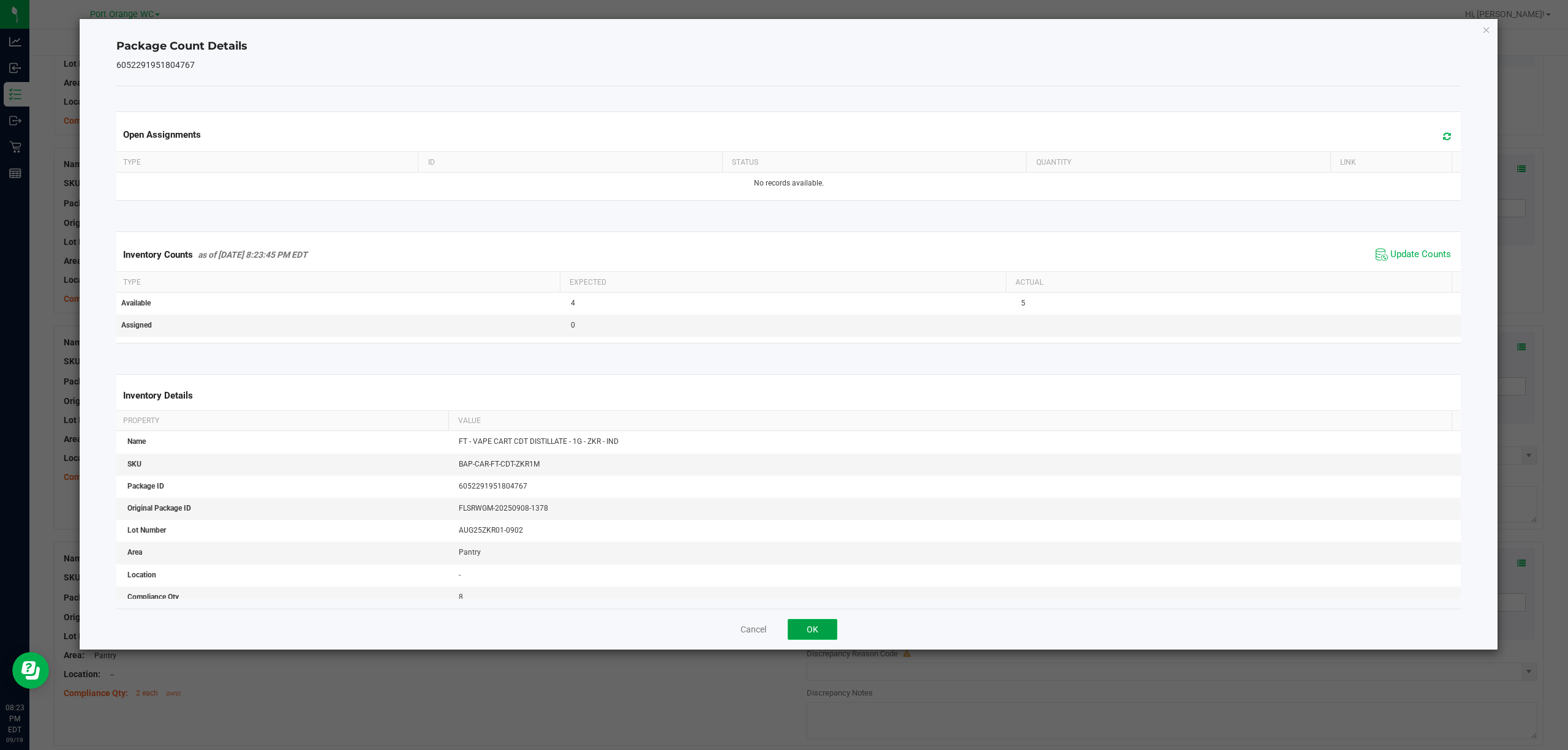
click at [812, 630] on button "OK" at bounding box center [812, 629] width 49 height 21
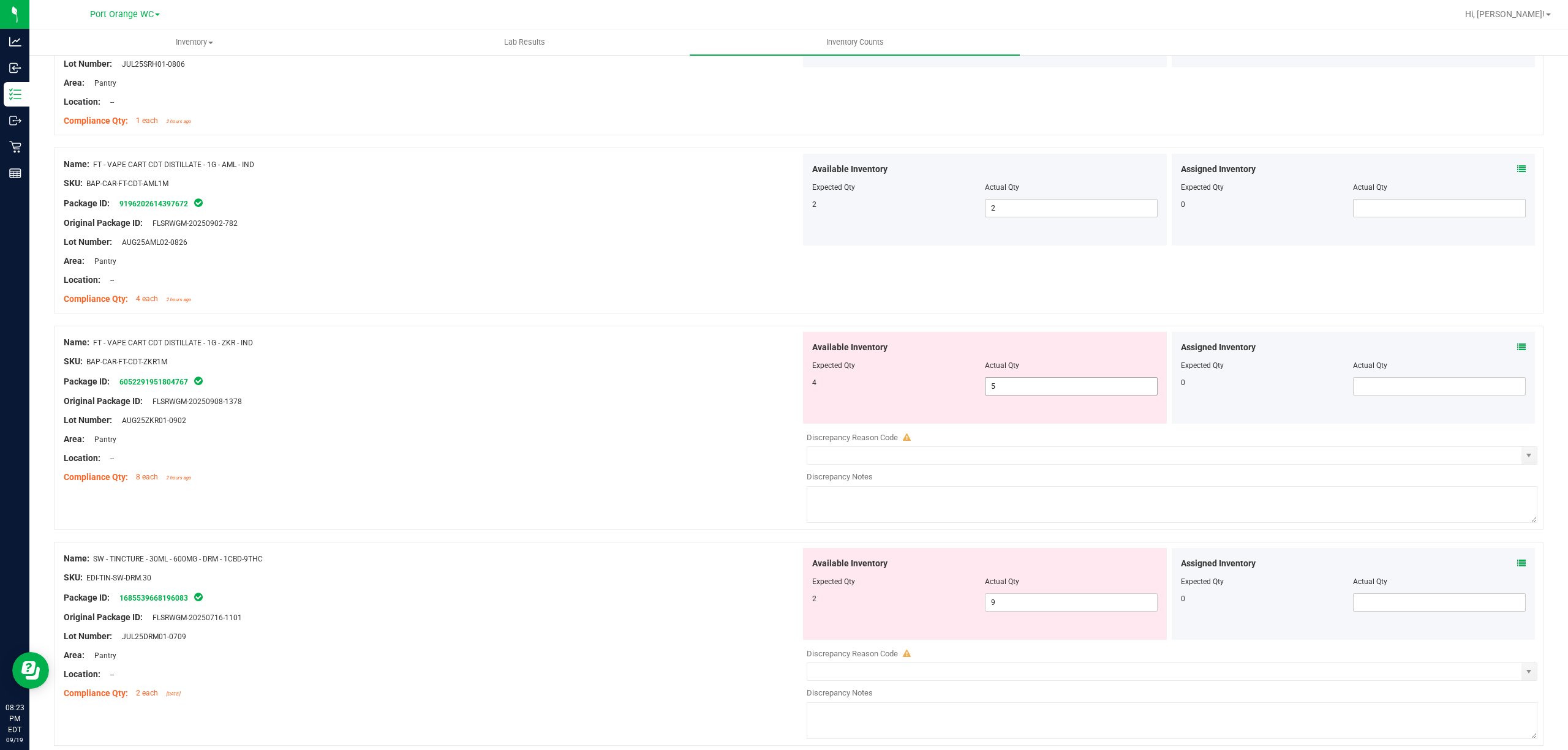
click at [1084, 387] on input "5" at bounding box center [1071, 387] width 172 height 17
type input "4"
click at [1233, 567] on div "Assigned Inventory Expected Qty Actual Qty 0" at bounding box center [1353, 595] width 363 height 92
type input "4"
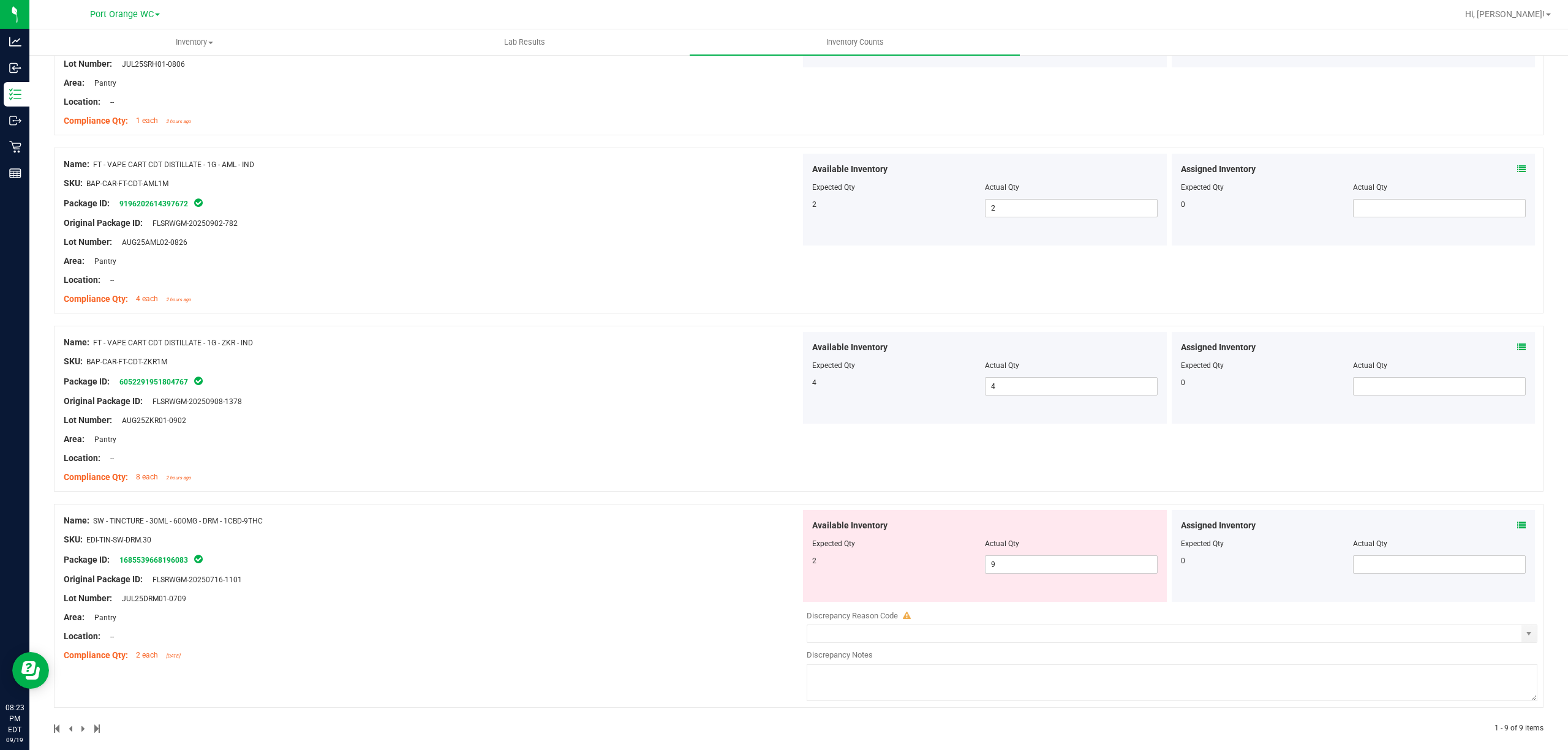
click at [1517, 530] on icon at bounding box center [1521, 525] width 8 height 8
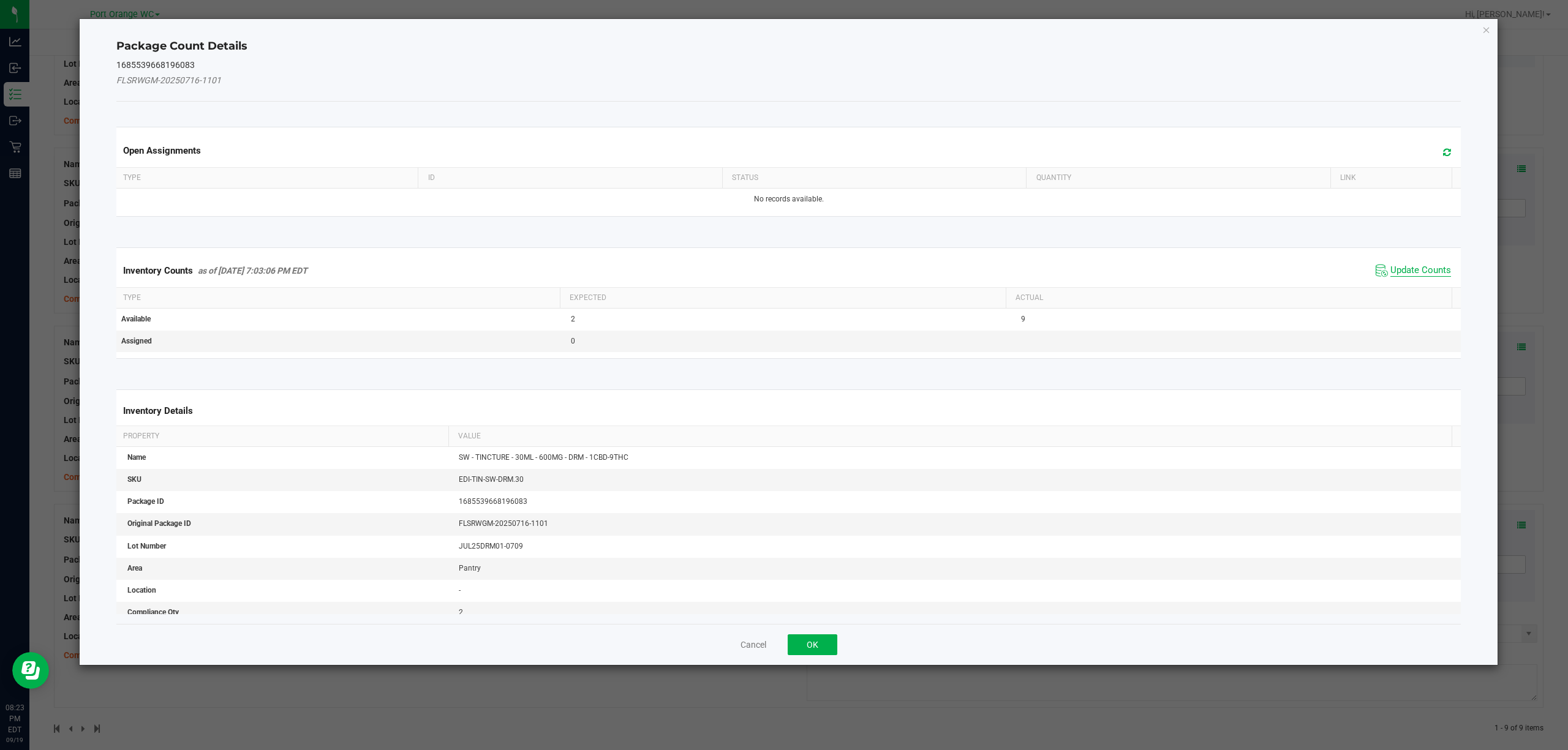
click at [1413, 275] on span "Update Counts" at bounding box center [1421, 271] width 61 height 12
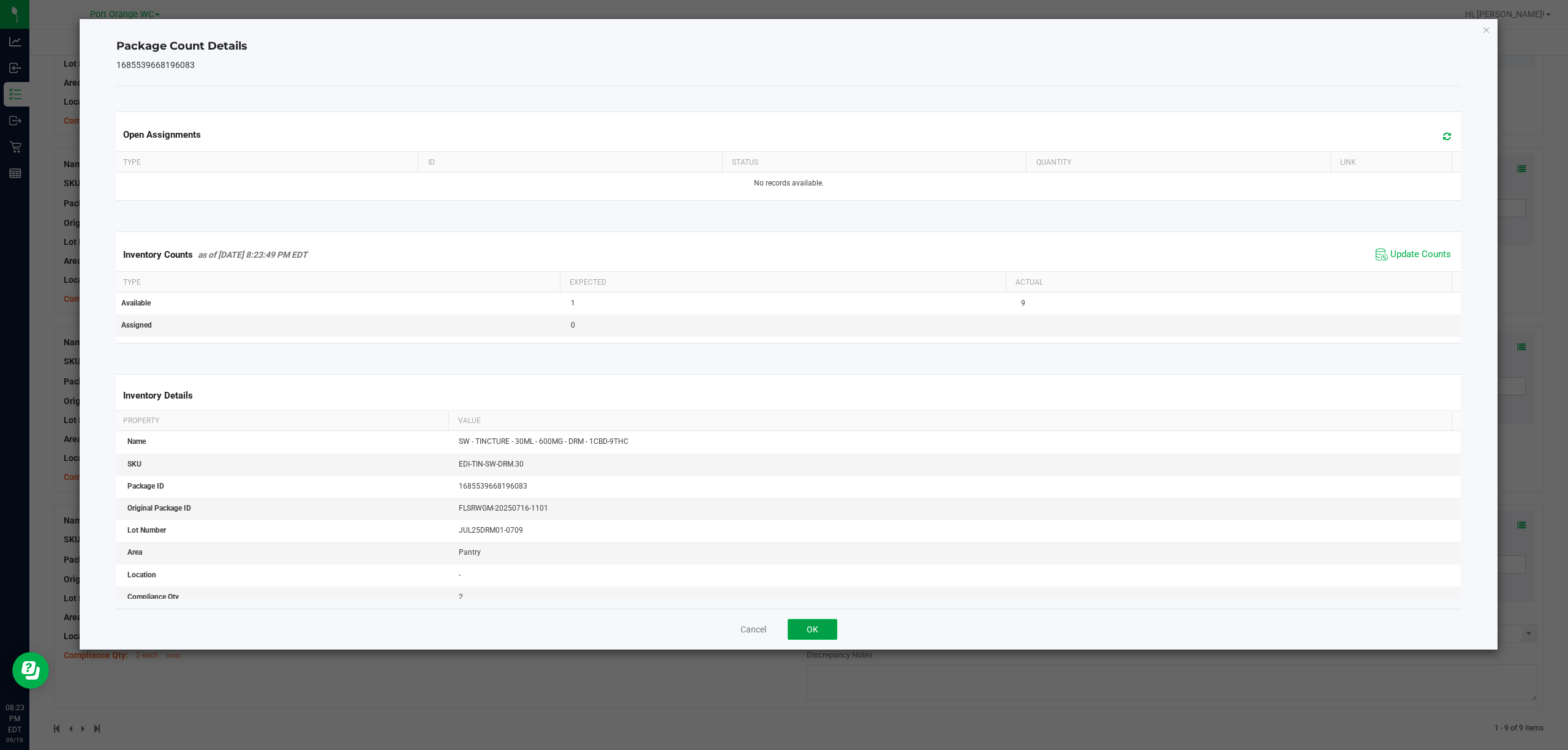
click at [827, 625] on button "OK" at bounding box center [812, 629] width 49 height 21
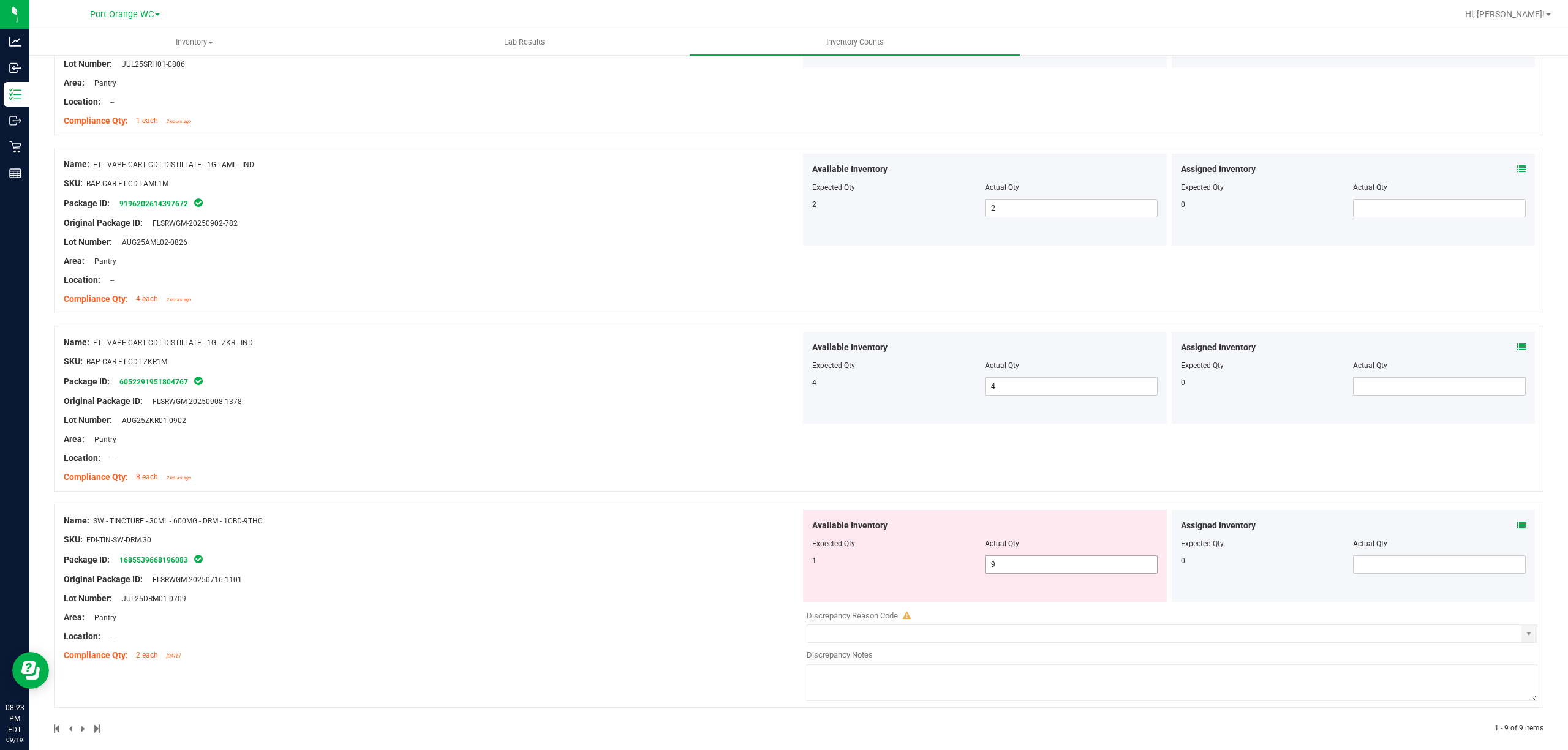
click at [1032, 567] on input "9" at bounding box center [1071, 564] width 172 height 17
type input "1"
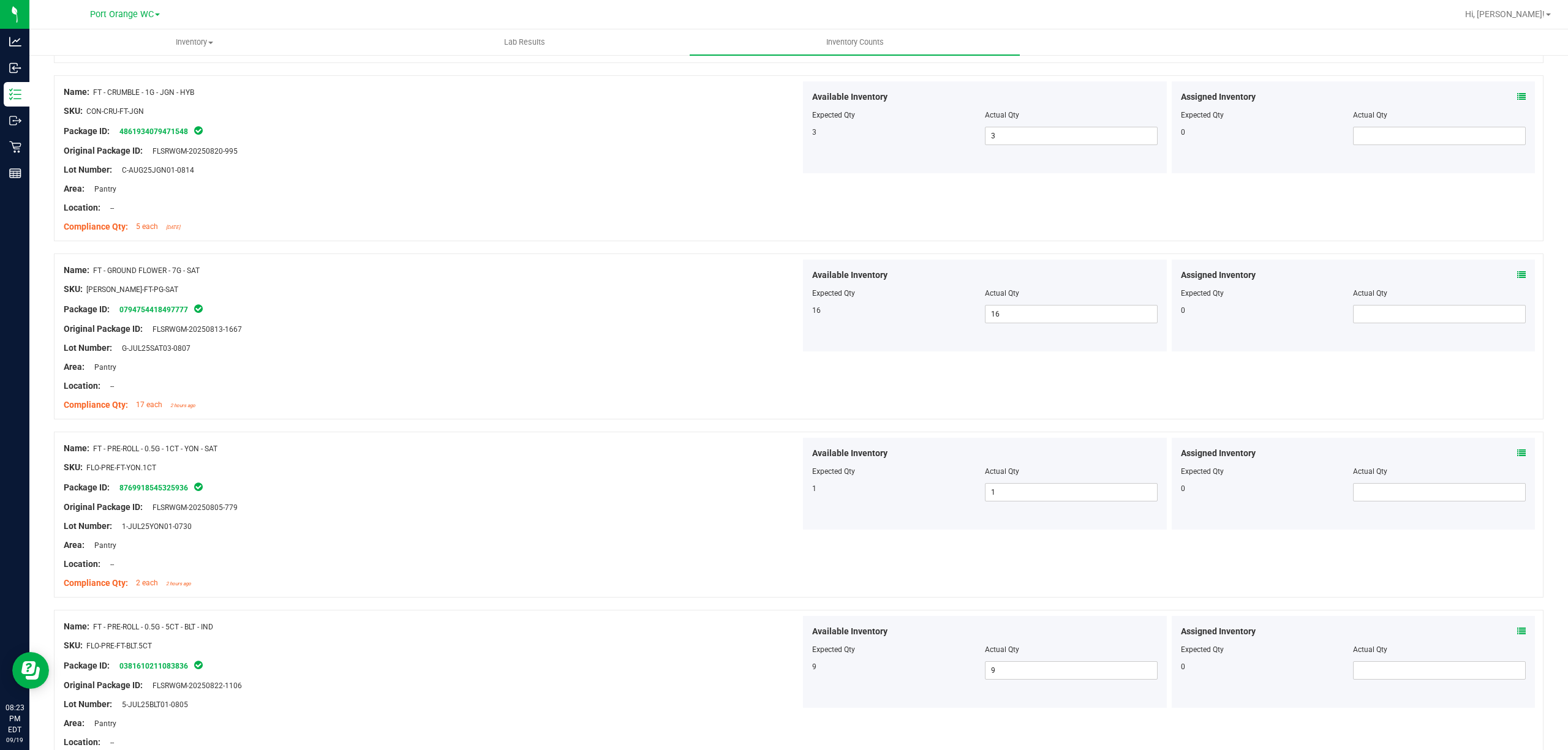
scroll to position [0, 0]
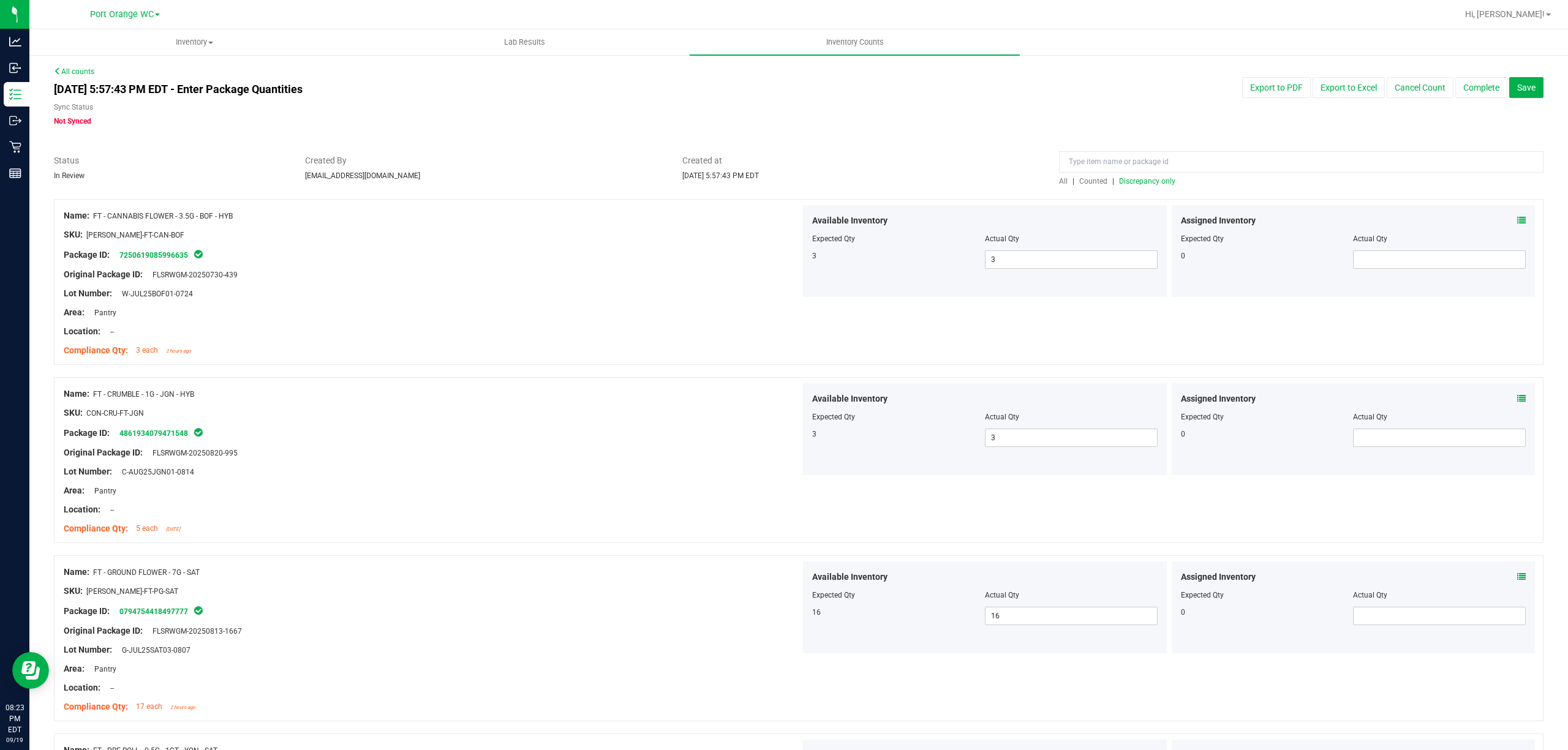
click at [1149, 180] on span "Discrepancy only" at bounding box center [1147, 181] width 57 height 8
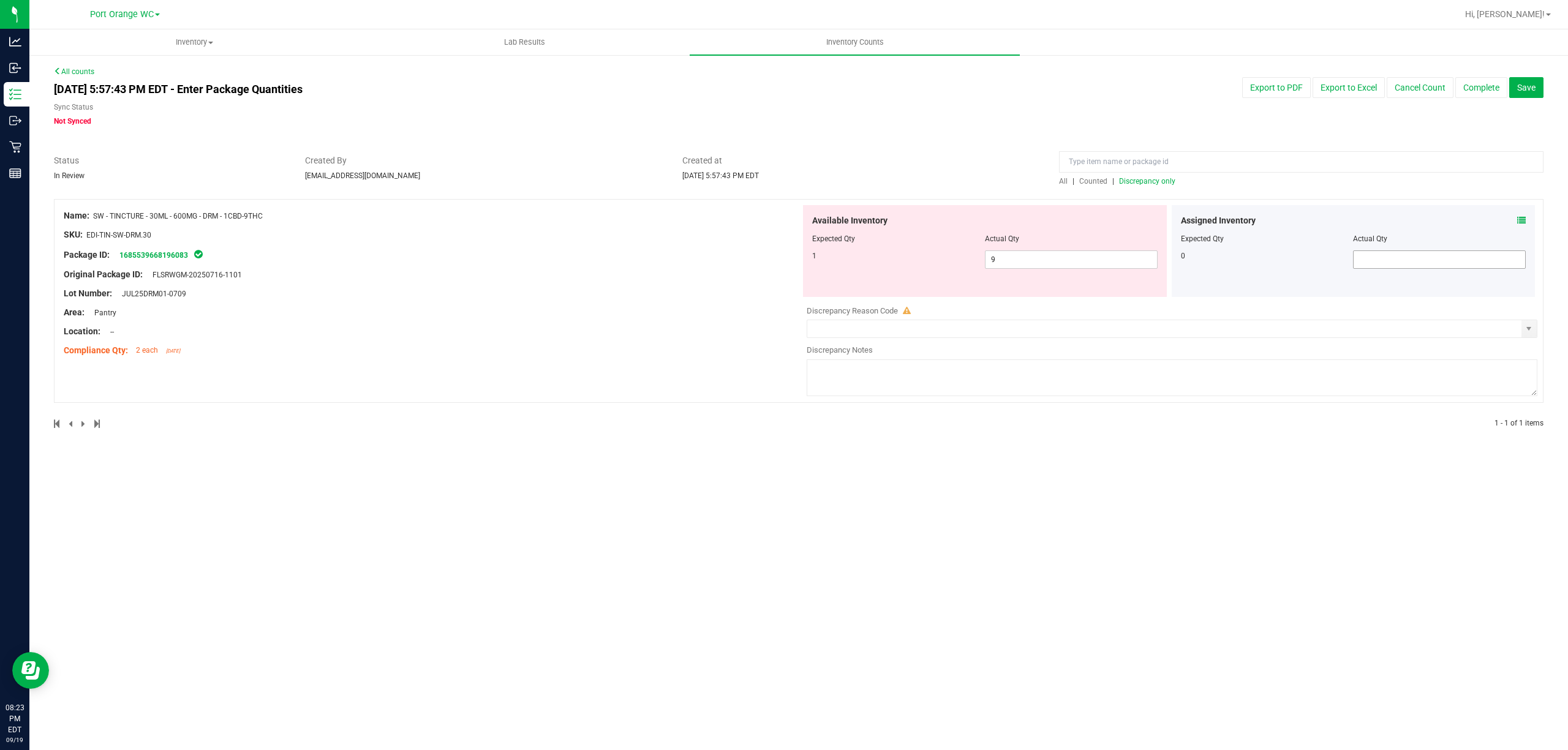
click at [1502, 255] on input "text" at bounding box center [1439, 259] width 172 height 17
click at [1520, 220] on icon at bounding box center [1521, 220] width 8 height 8
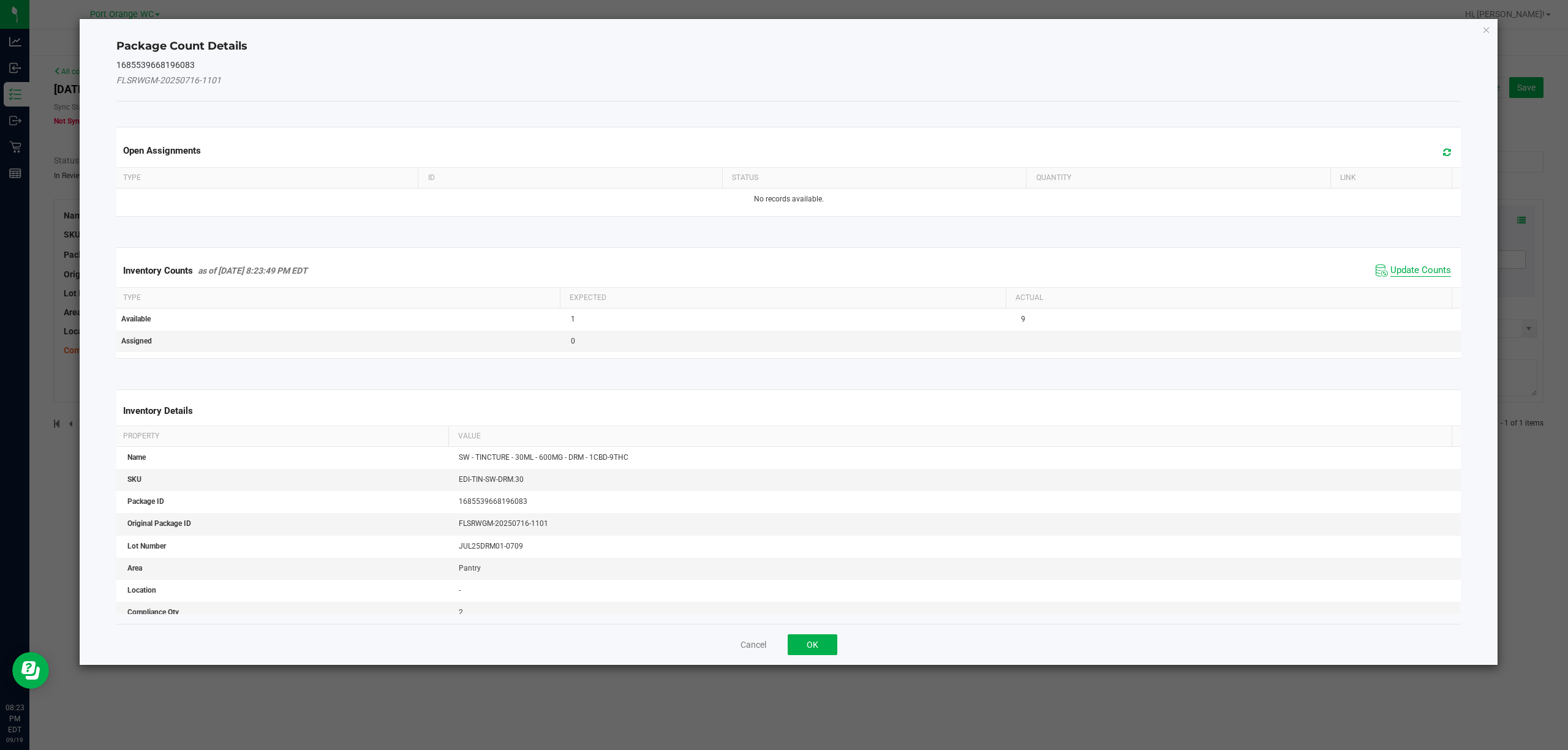
click at [1419, 272] on span "Update Counts" at bounding box center [1421, 271] width 61 height 12
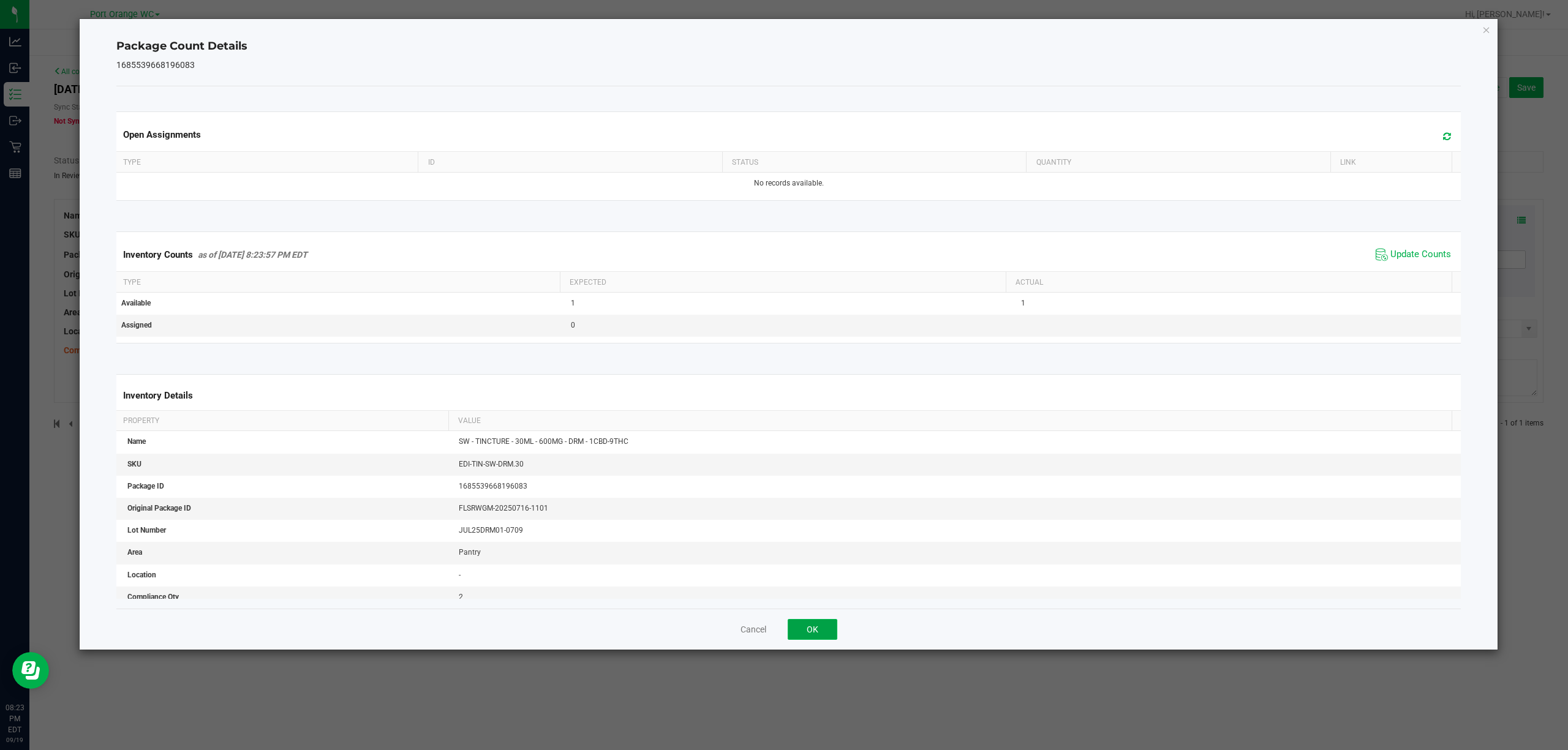
click at [828, 625] on button "OK" at bounding box center [812, 629] width 49 height 21
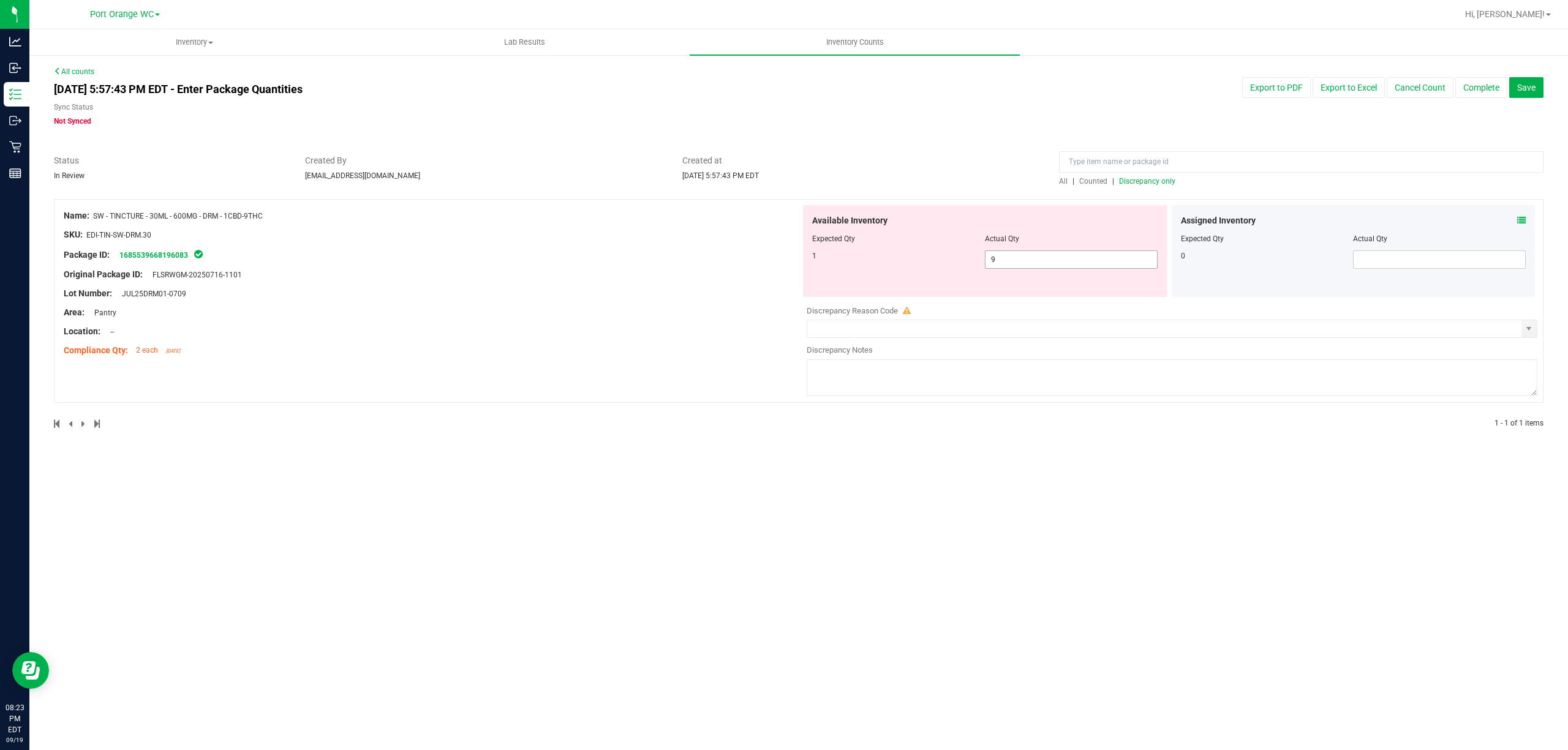
click at [1034, 257] on input "9" at bounding box center [1071, 259] width 172 height 17
type input "1"
click at [1059, 539] on div "Inventory All packages All inventory Waste log Create inventory Lab Results Inv…" at bounding box center [798, 390] width 1538 height 721
type input "1"
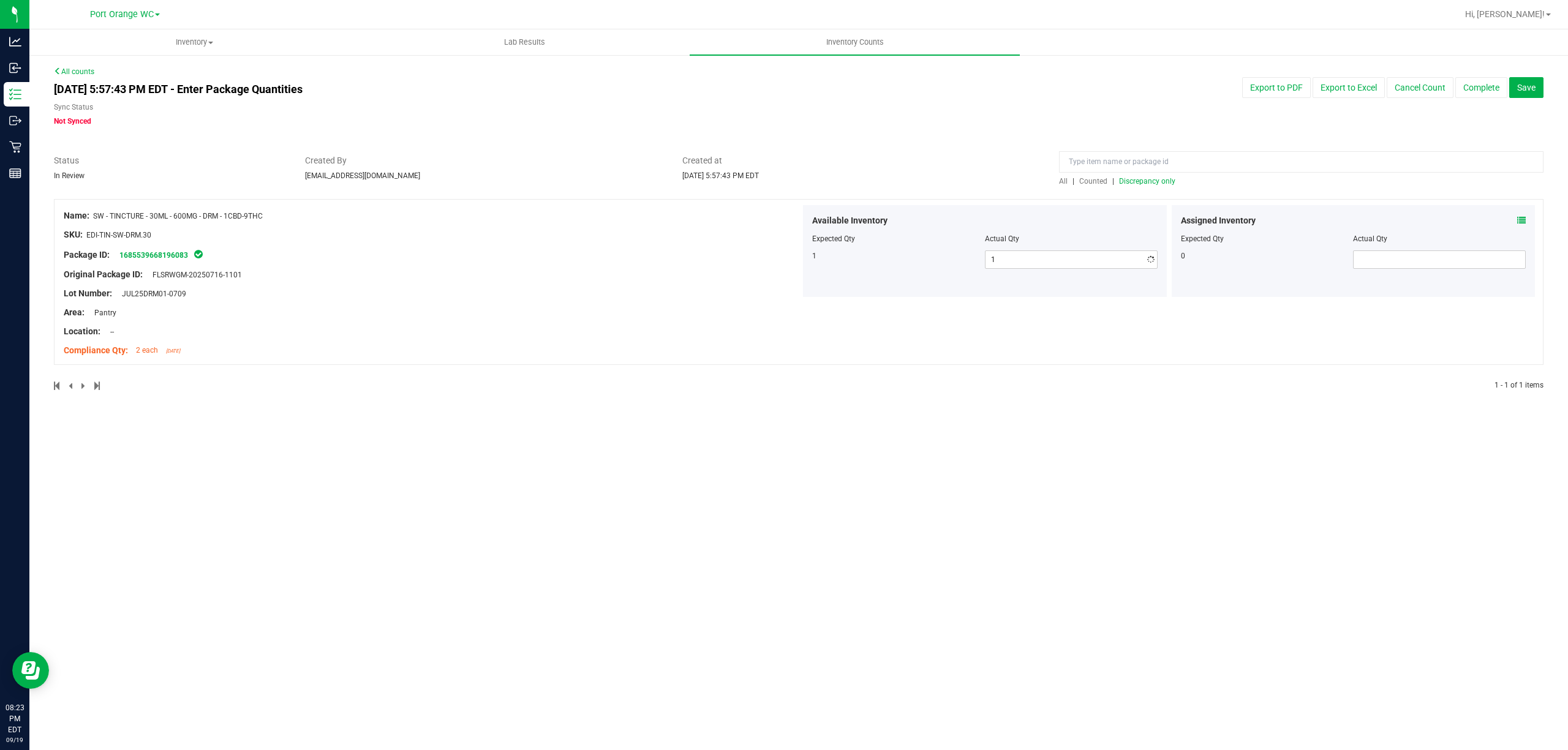
click at [1160, 184] on span "Discrepancy only" at bounding box center [1147, 181] width 57 height 8
